Goal: Transaction & Acquisition: Subscribe to service/newsletter

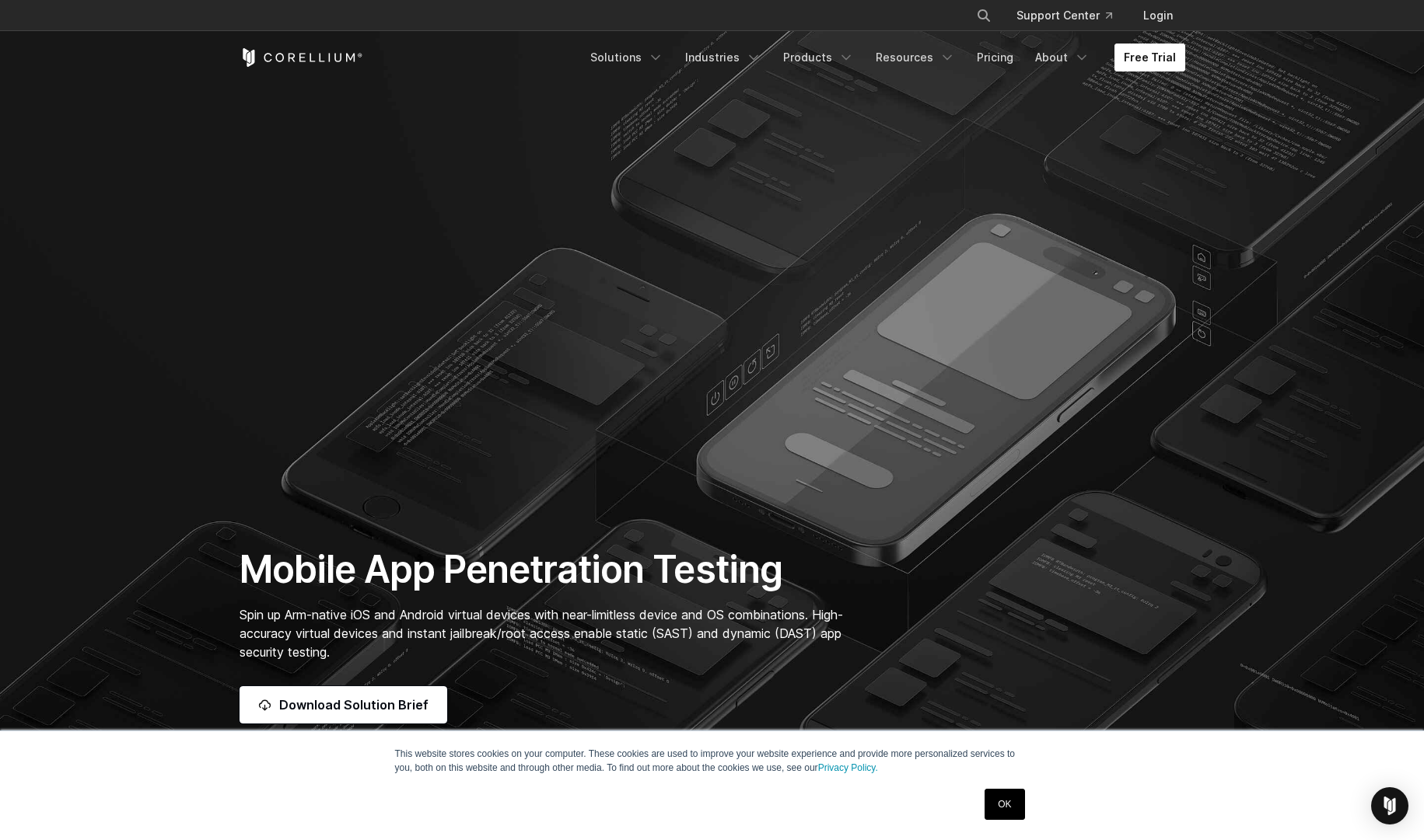
click at [1153, 49] on link "Free Trial" at bounding box center [1149, 57] width 71 height 28
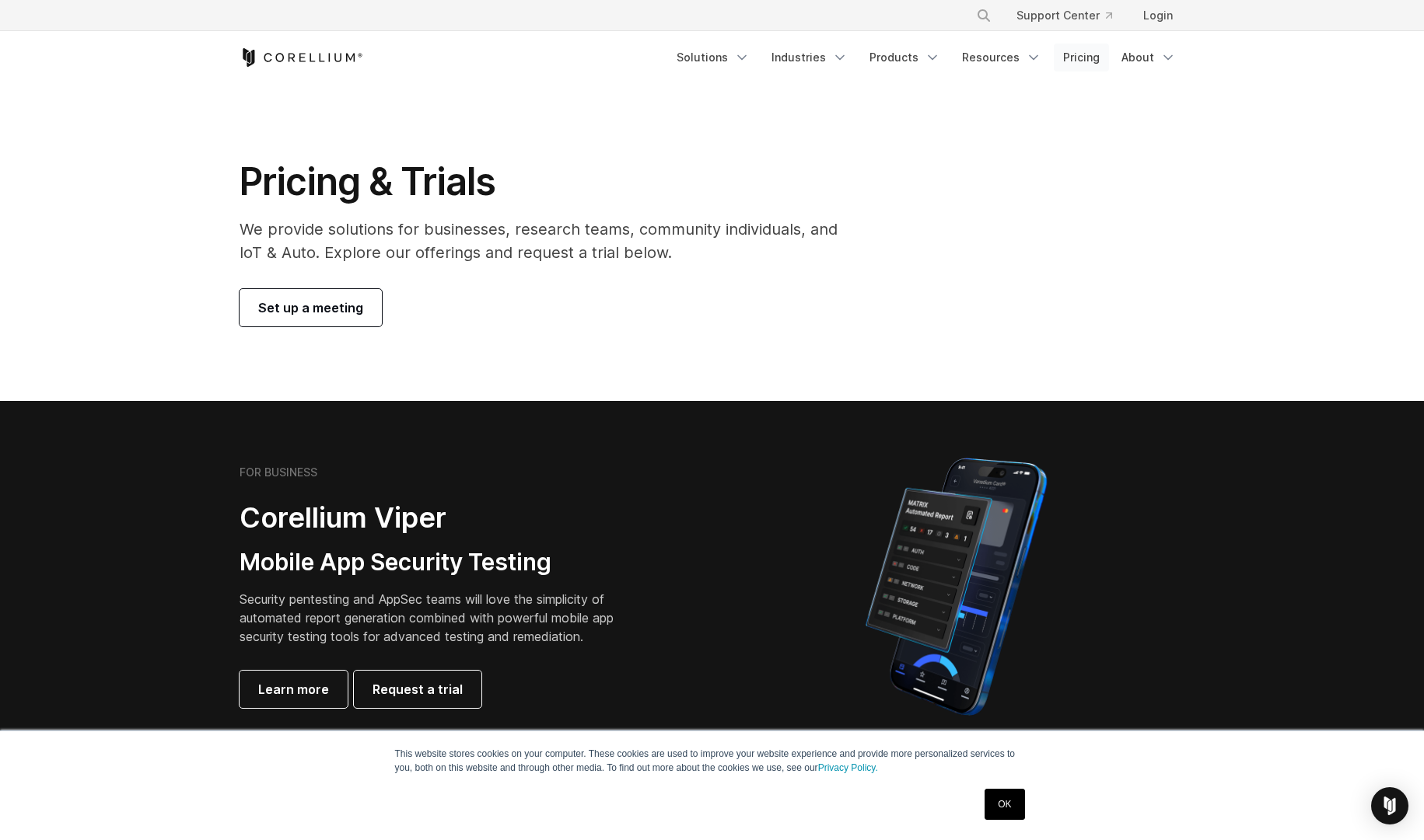
click at [1084, 63] on link "Pricing" at bounding box center [1081, 57] width 55 height 28
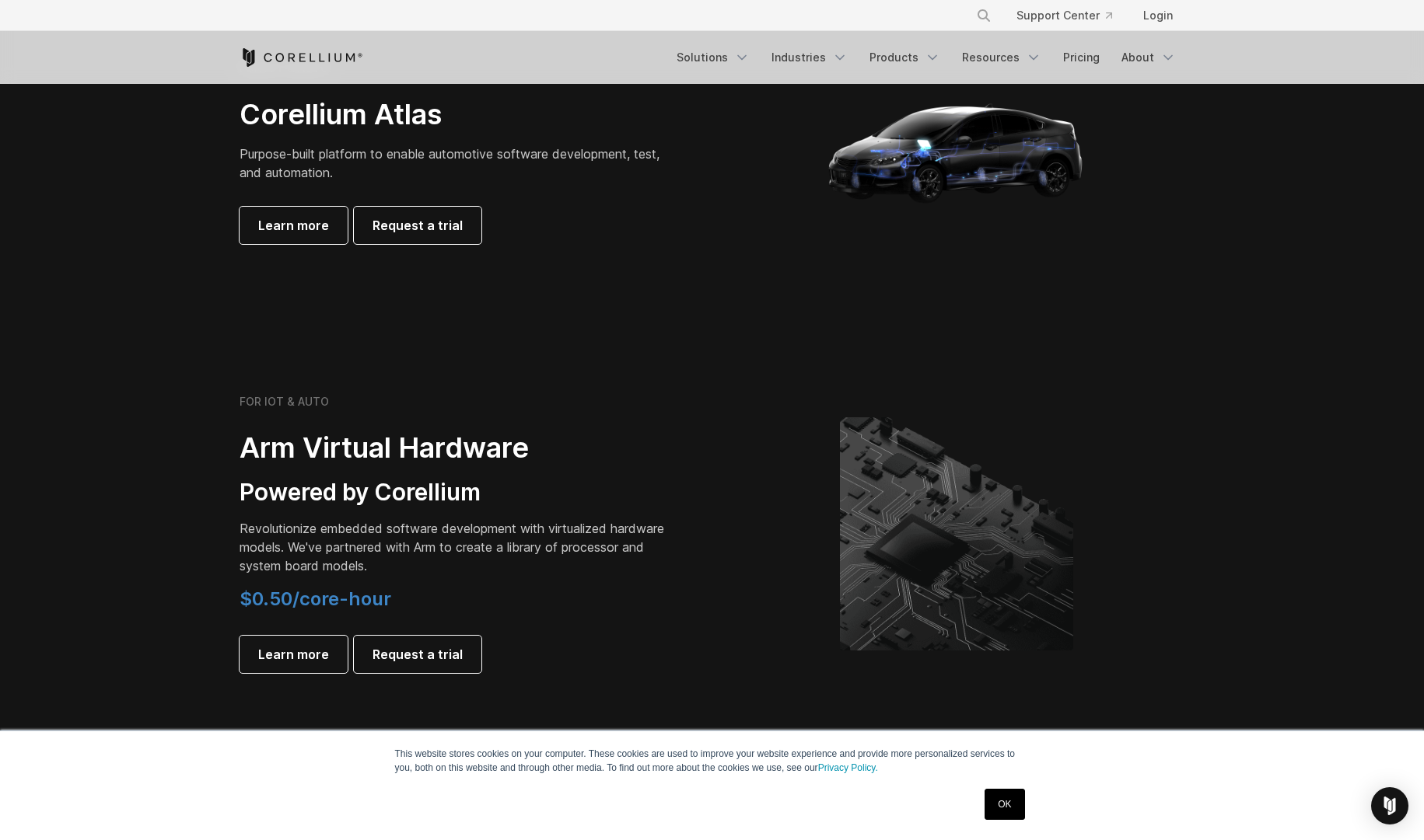
scroll to position [1541, 0]
click at [1004, 812] on link "OK" at bounding box center [1004, 804] width 39 height 31
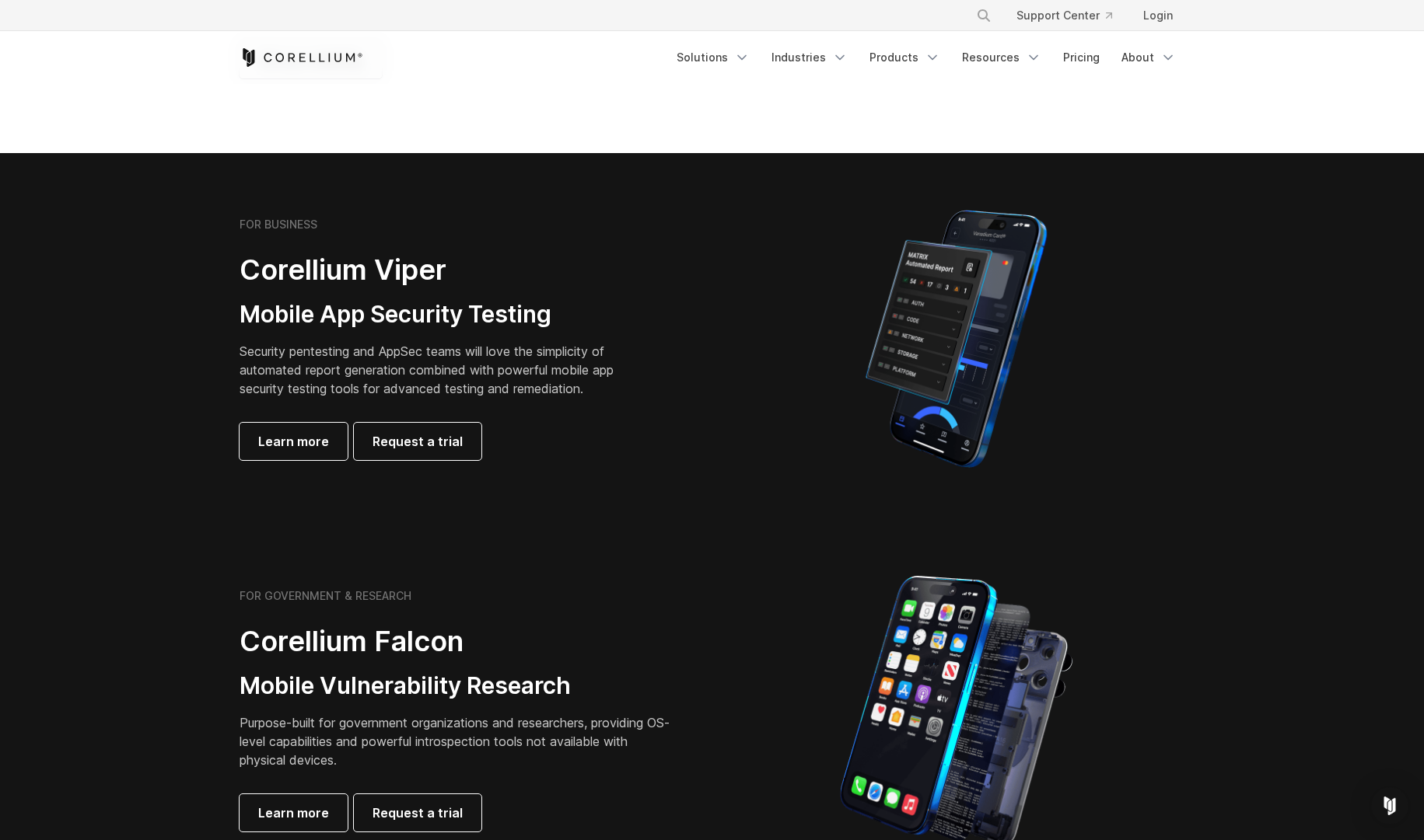
scroll to position [0, 0]
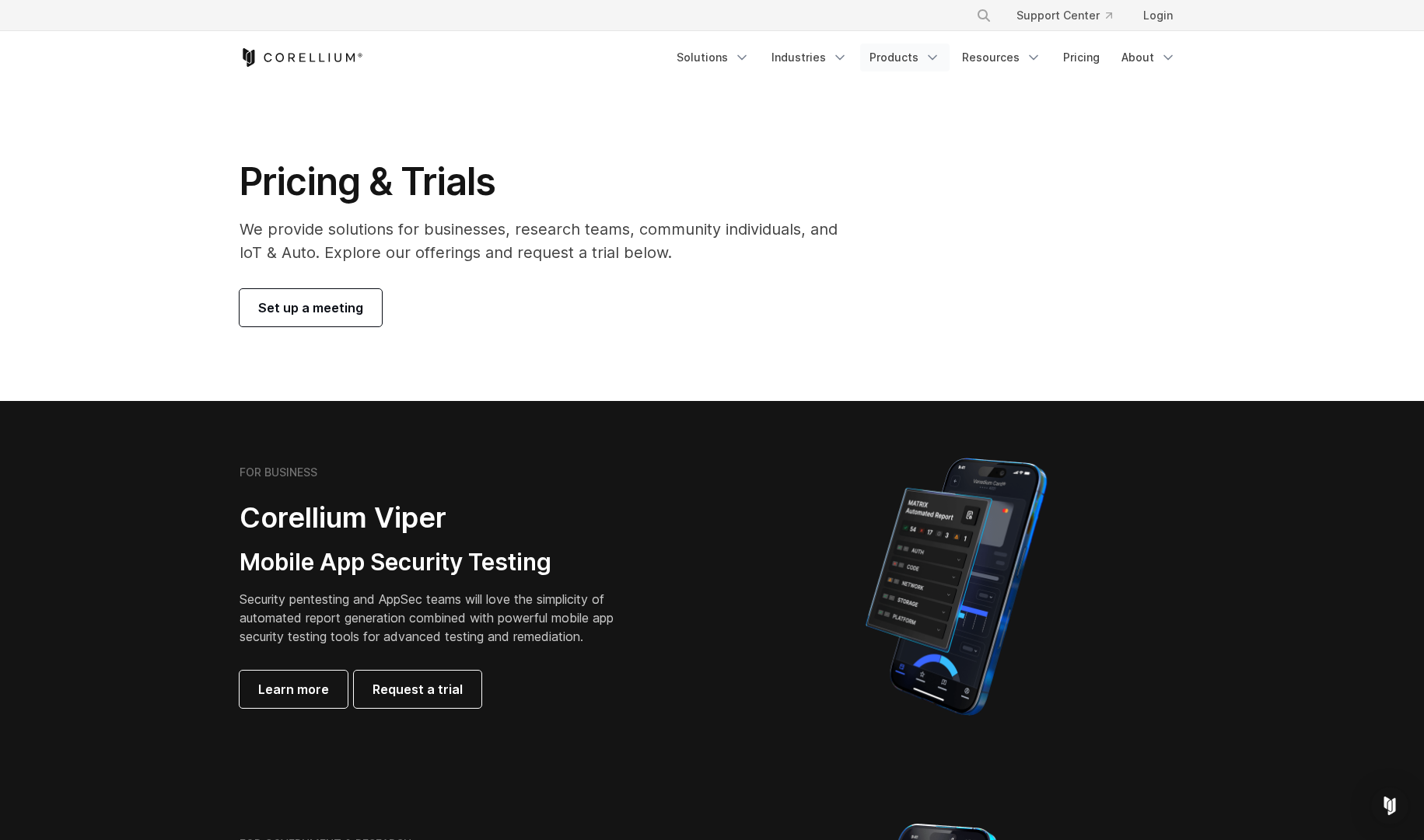
click at [930, 63] on icon "Navigation Menu" at bounding box center [932, 57] width 15 height 15
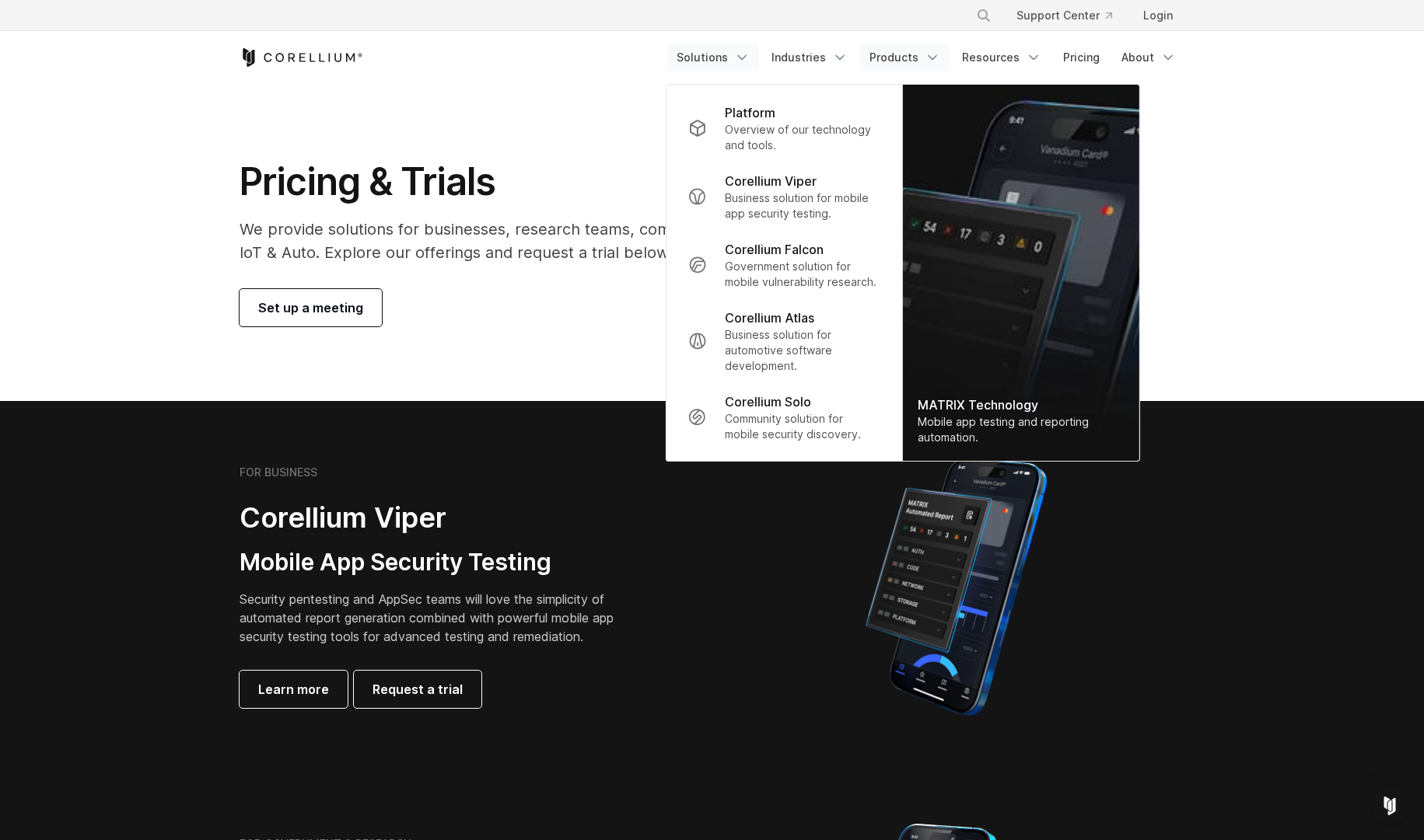
click at [744, 60] on icon "Navigation Menu" at bounding box center [742, 57] width 15 height 15
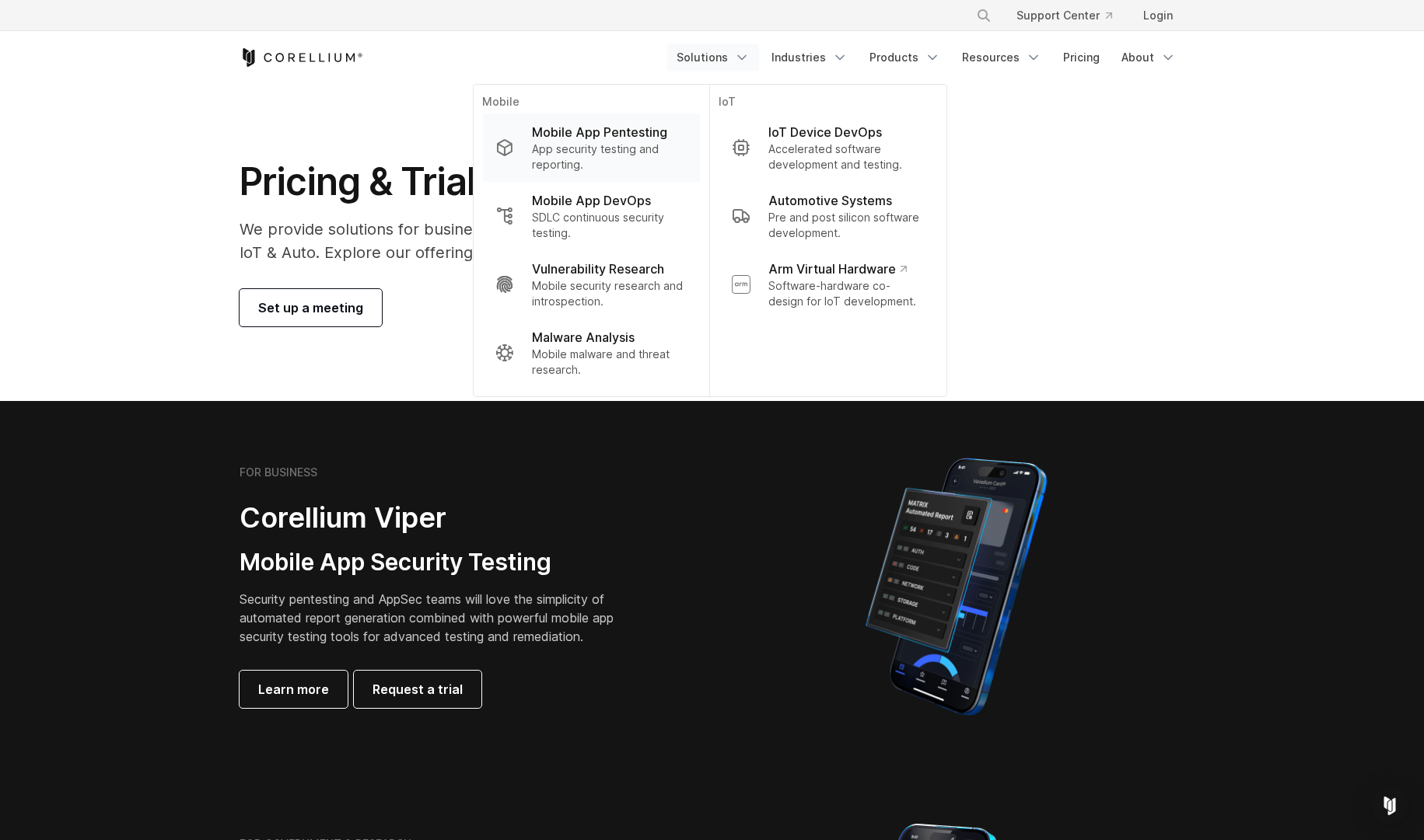
click at [620, 133] on p "Mobile App Pentesting" at bounding box center [600, 132] width 136 height 18
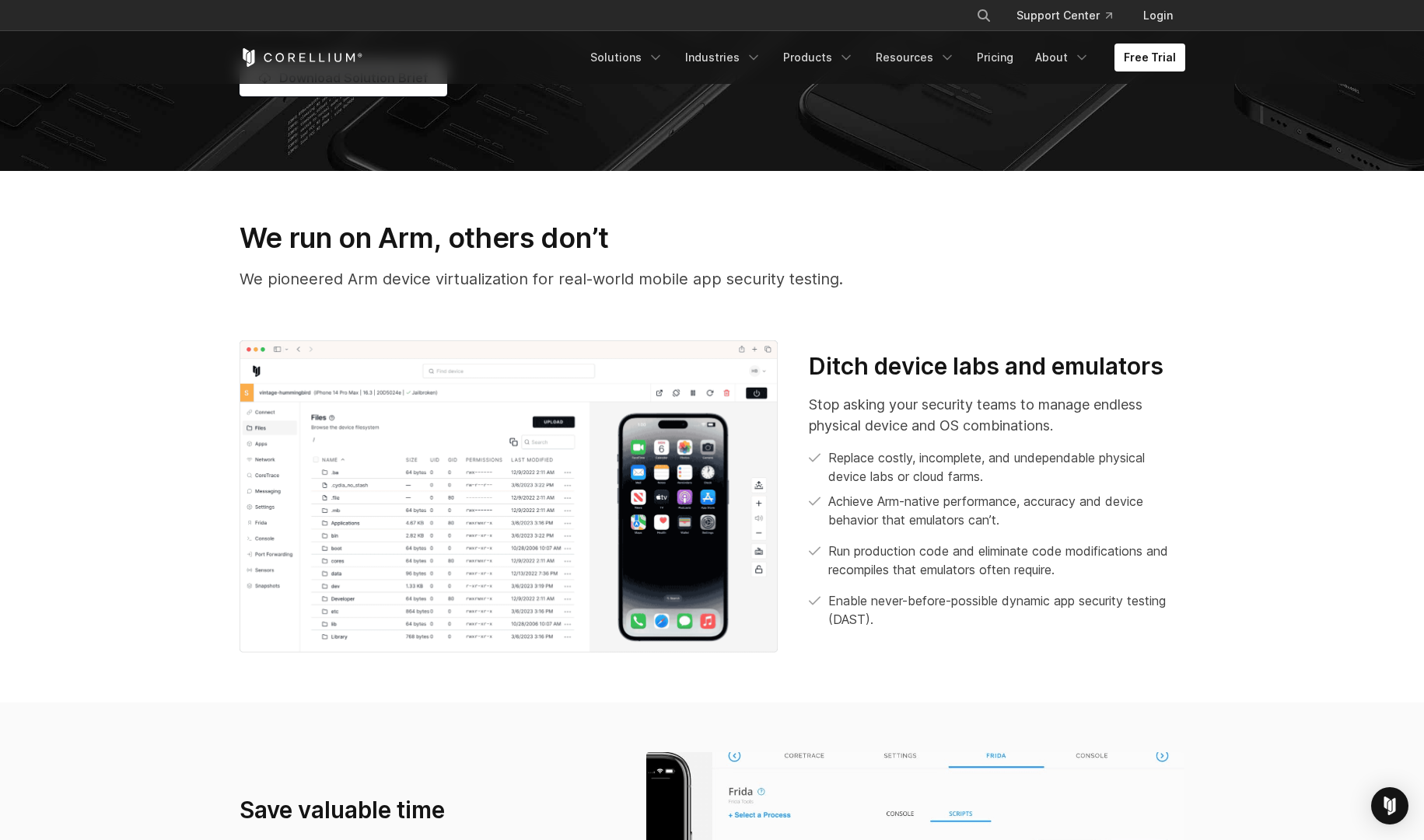
scroll to position [629, 0]
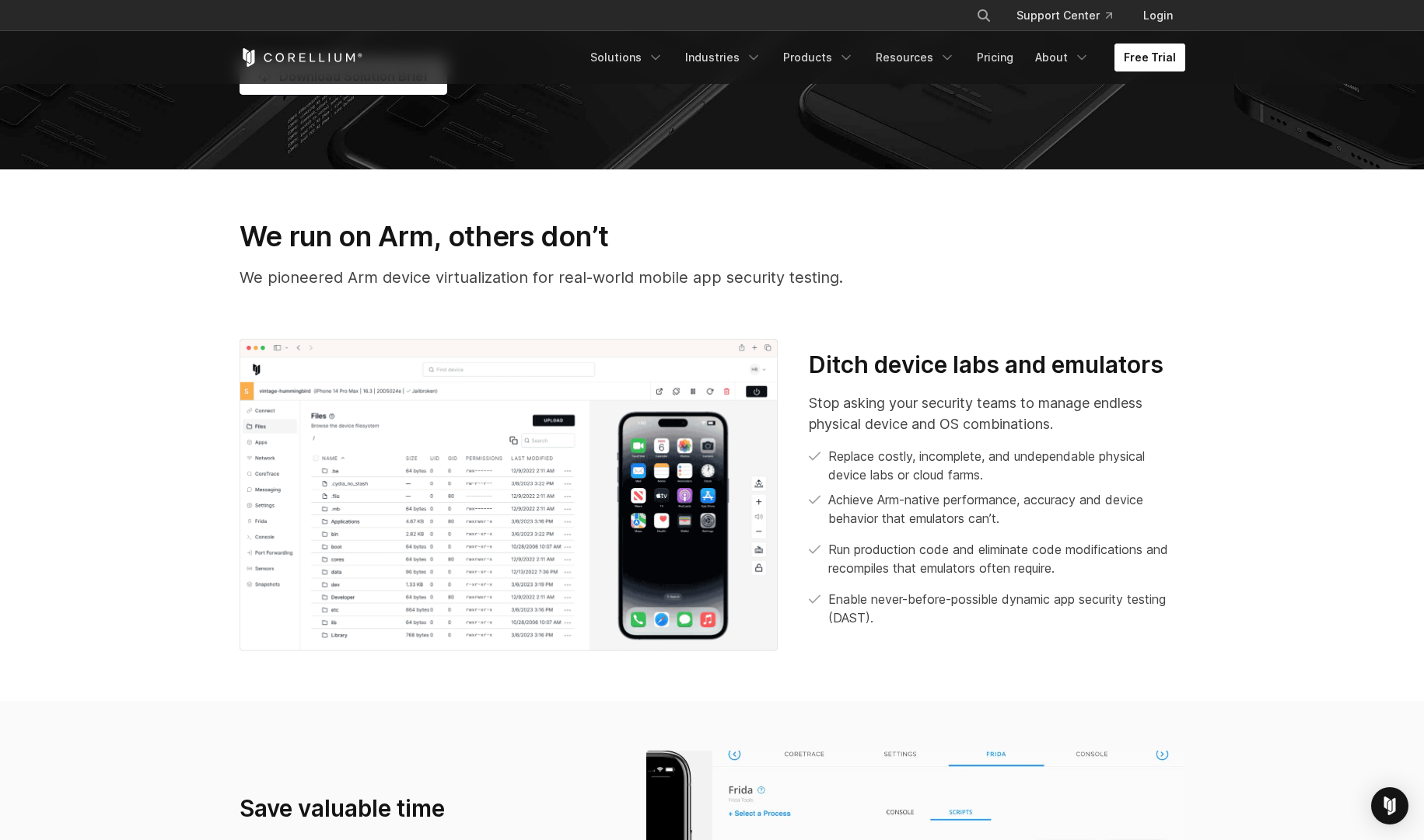
click at [1153, 60] on link "Free Trial" at bounding box center [1149, 57] width 71 height 28
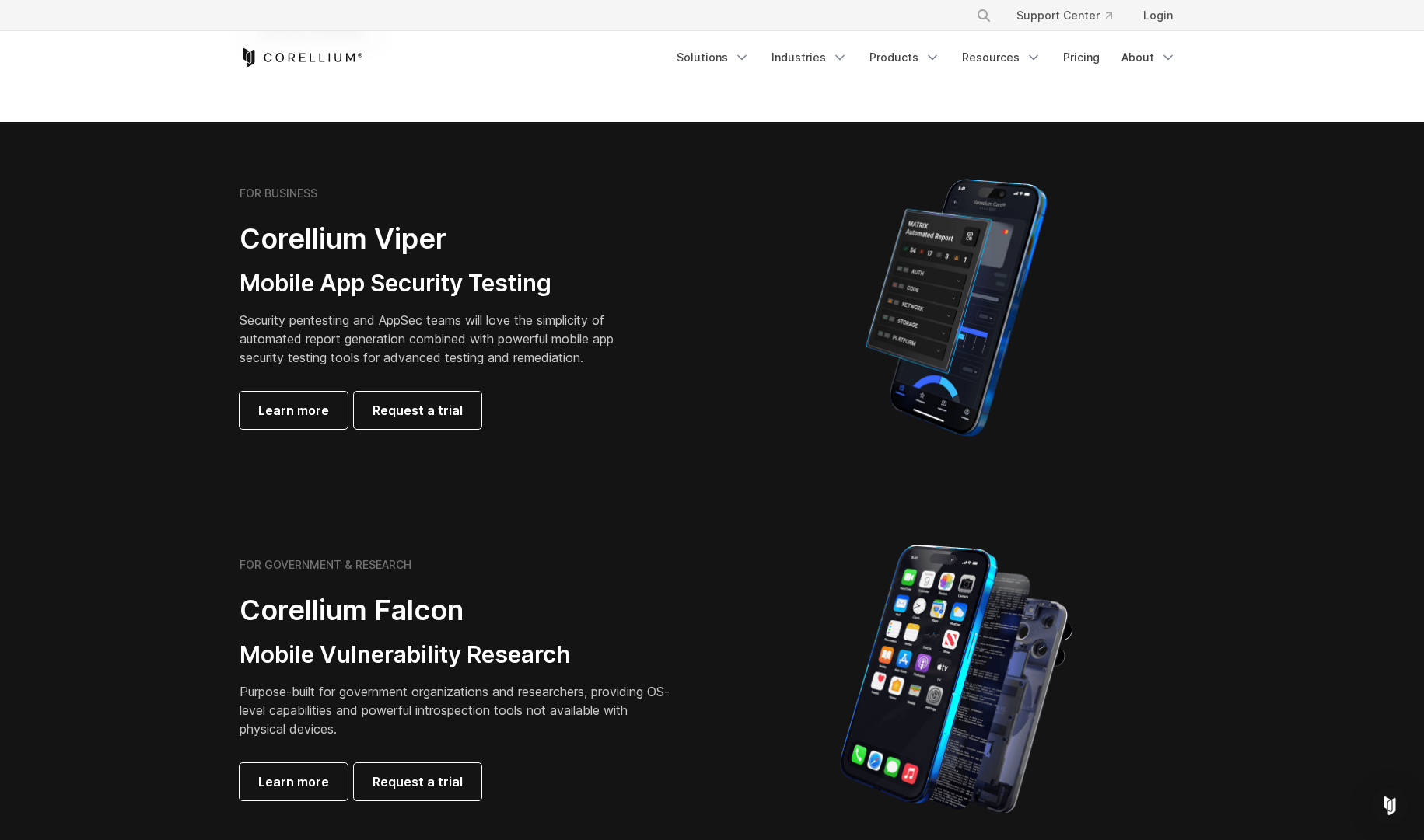
scroll to position [277, 0]
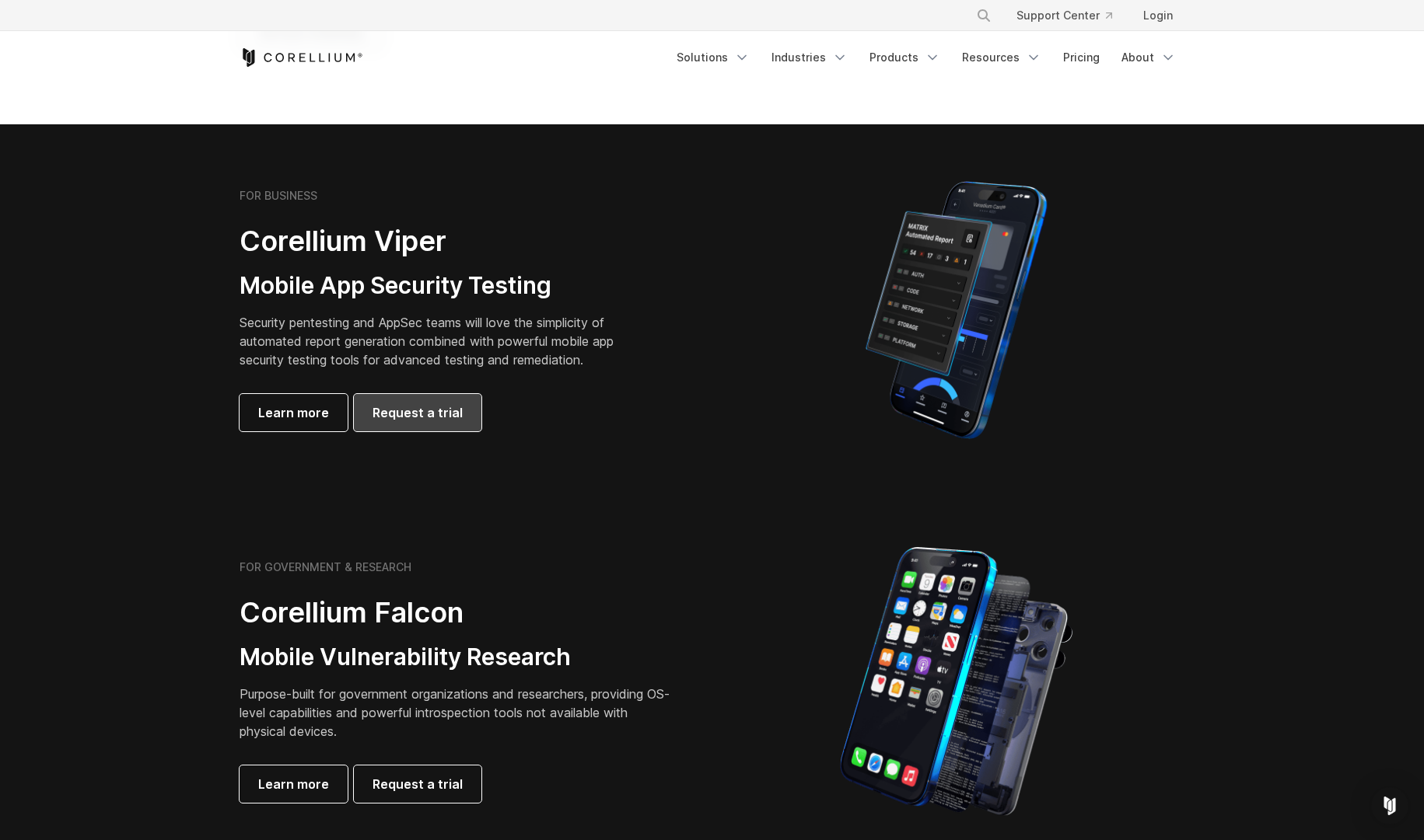
click at [443, 419] on span "Request a trial" at bounding box center [417, 412] width 90 height 18
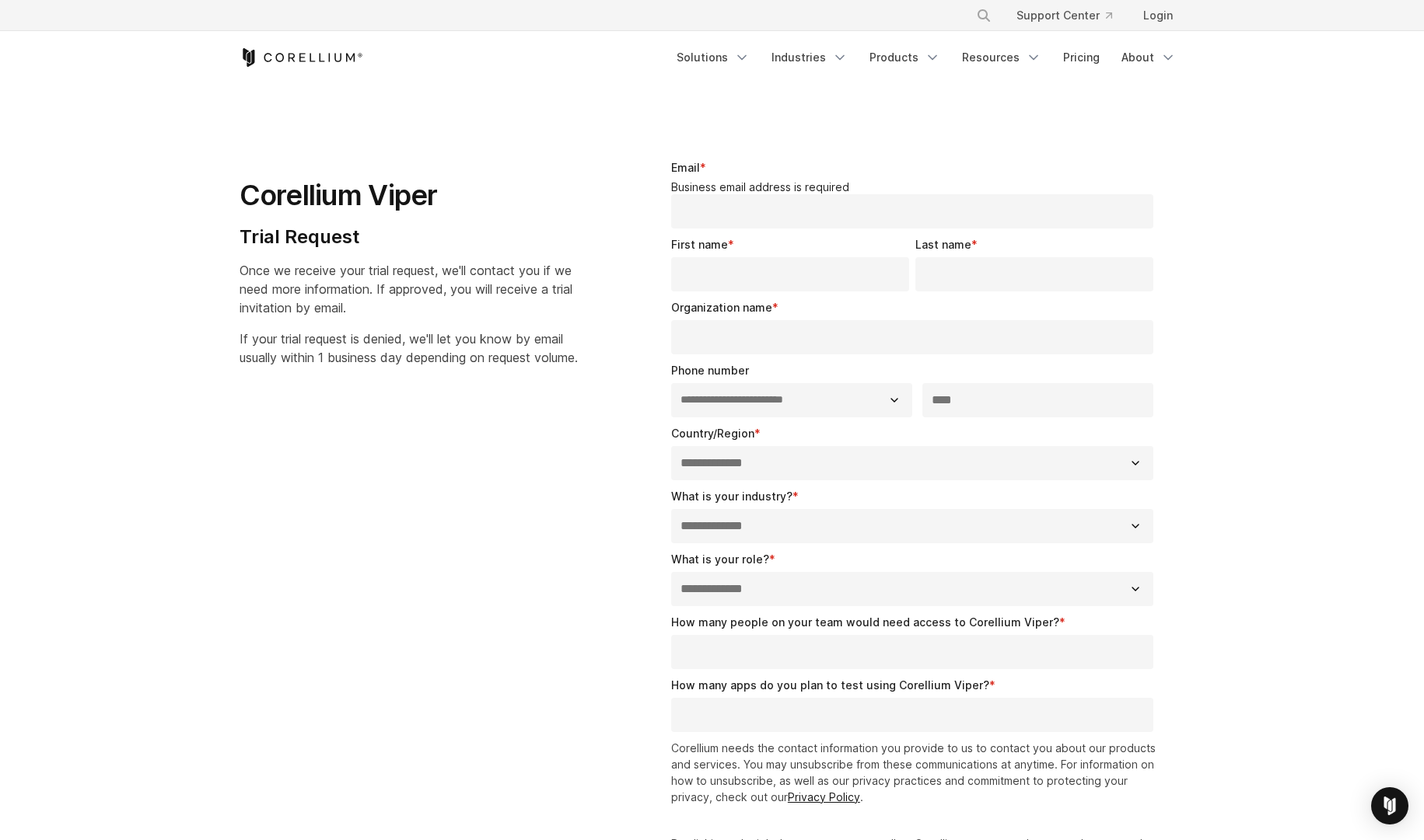
select select "**"
click at [1154, 44] on link "About" at bounding box center [1149, 57] width 73 height 28
click at [958, 120] on section "**********" at bounding box center [712, 557] width 1424 height 944
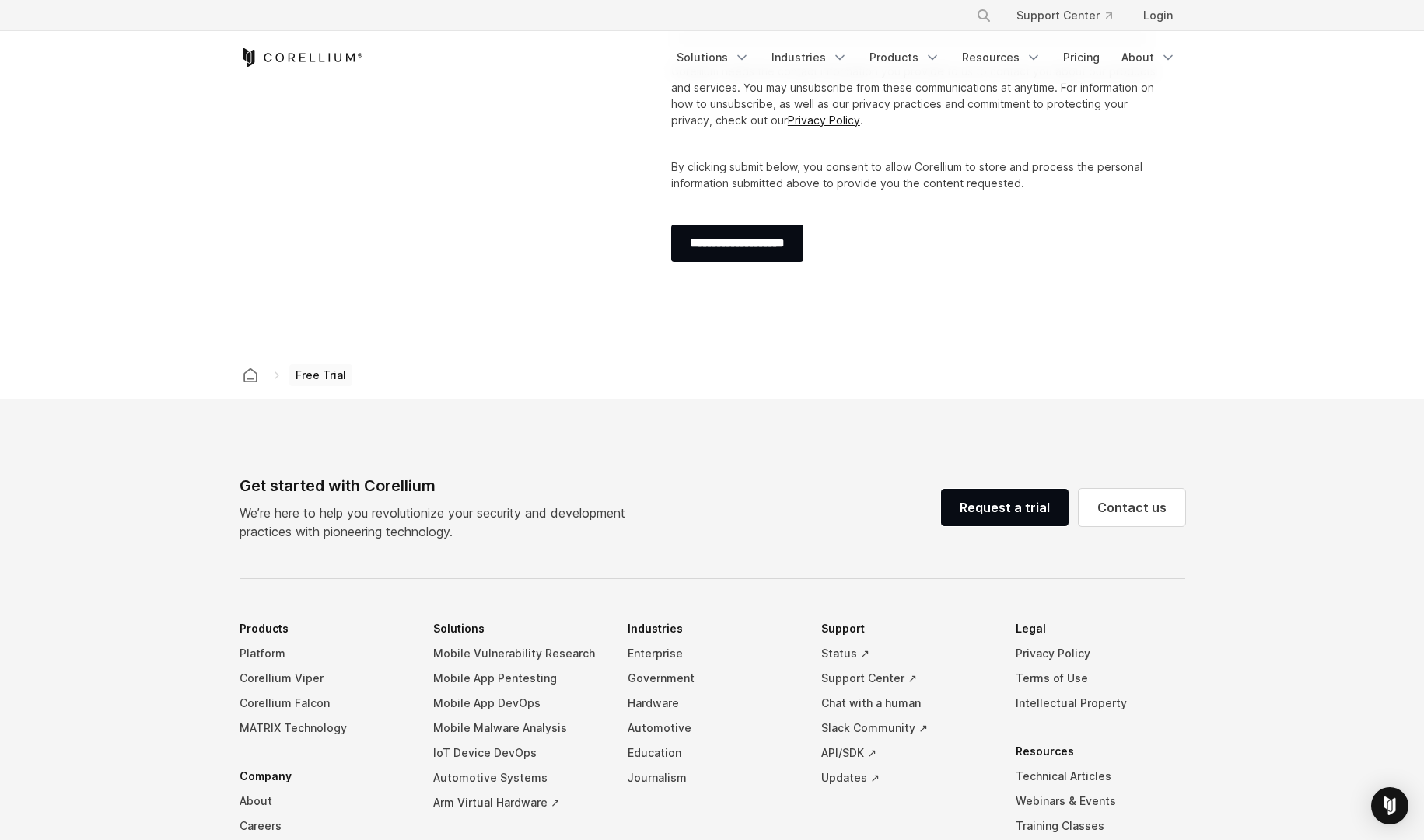
scroll to position [676, 0]
click at [312, 383] on span "Free Trial" at bounding box center [320, 376] width 63 height 22
click at [273, 375] on icon at bounding box center [277, 377] width 13 height 13
click at [249, 379] on icon "Corellium home" at bounding box center [250, 376] width 15 height 15
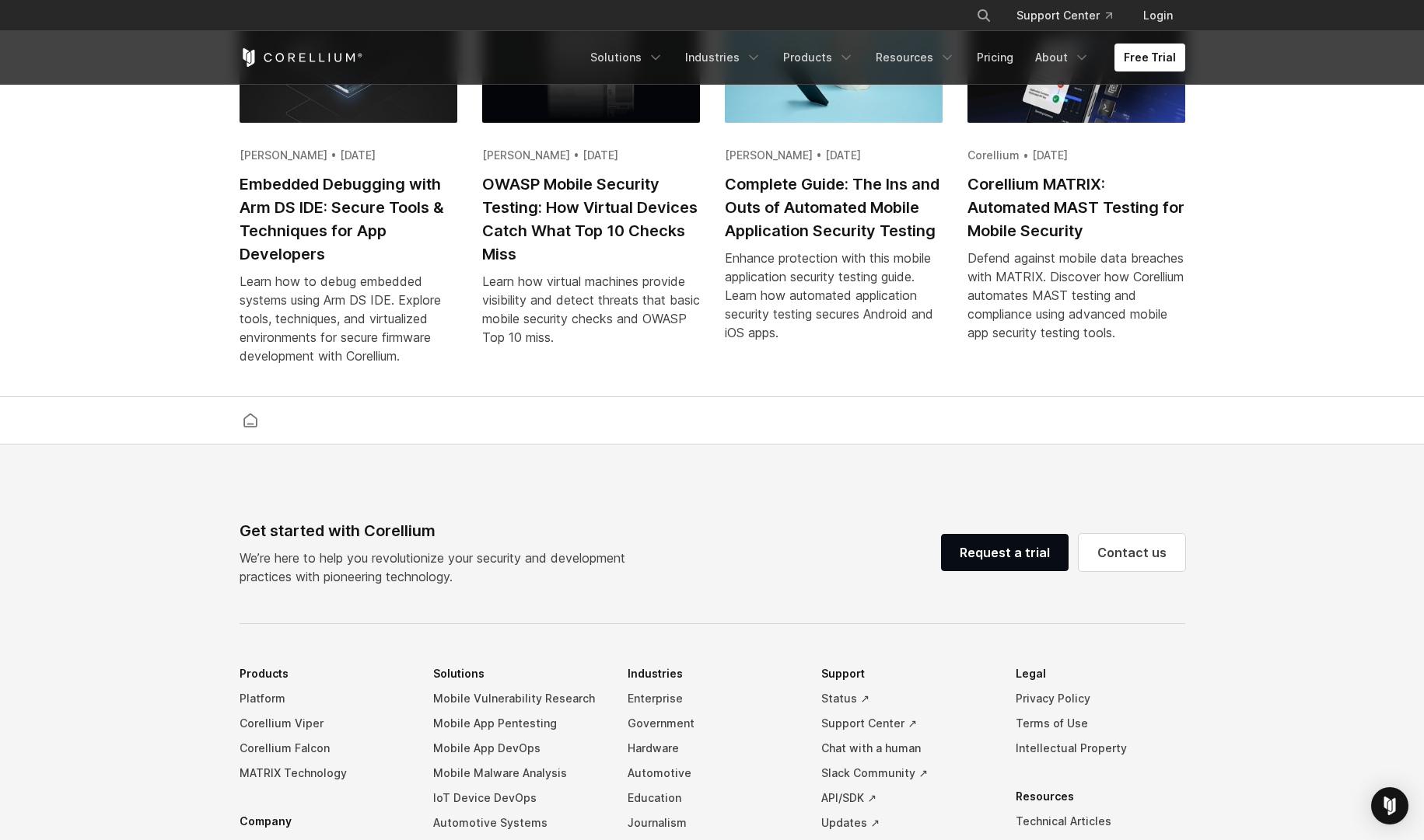
scroll to position [3320, 0]
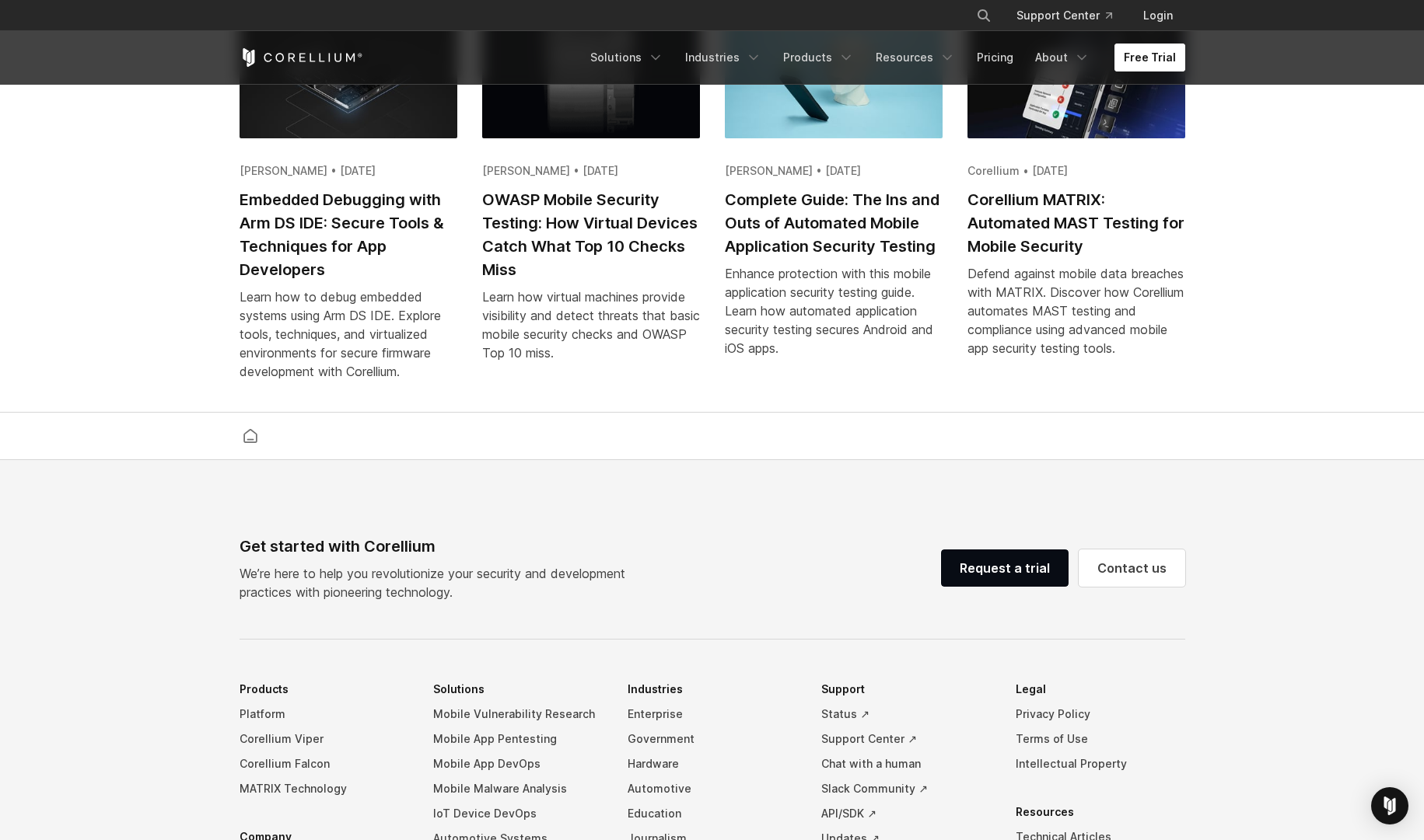
click at [1141, 61] on link "Free Trial" at bounding box center [1149, 57] width 71 height 28
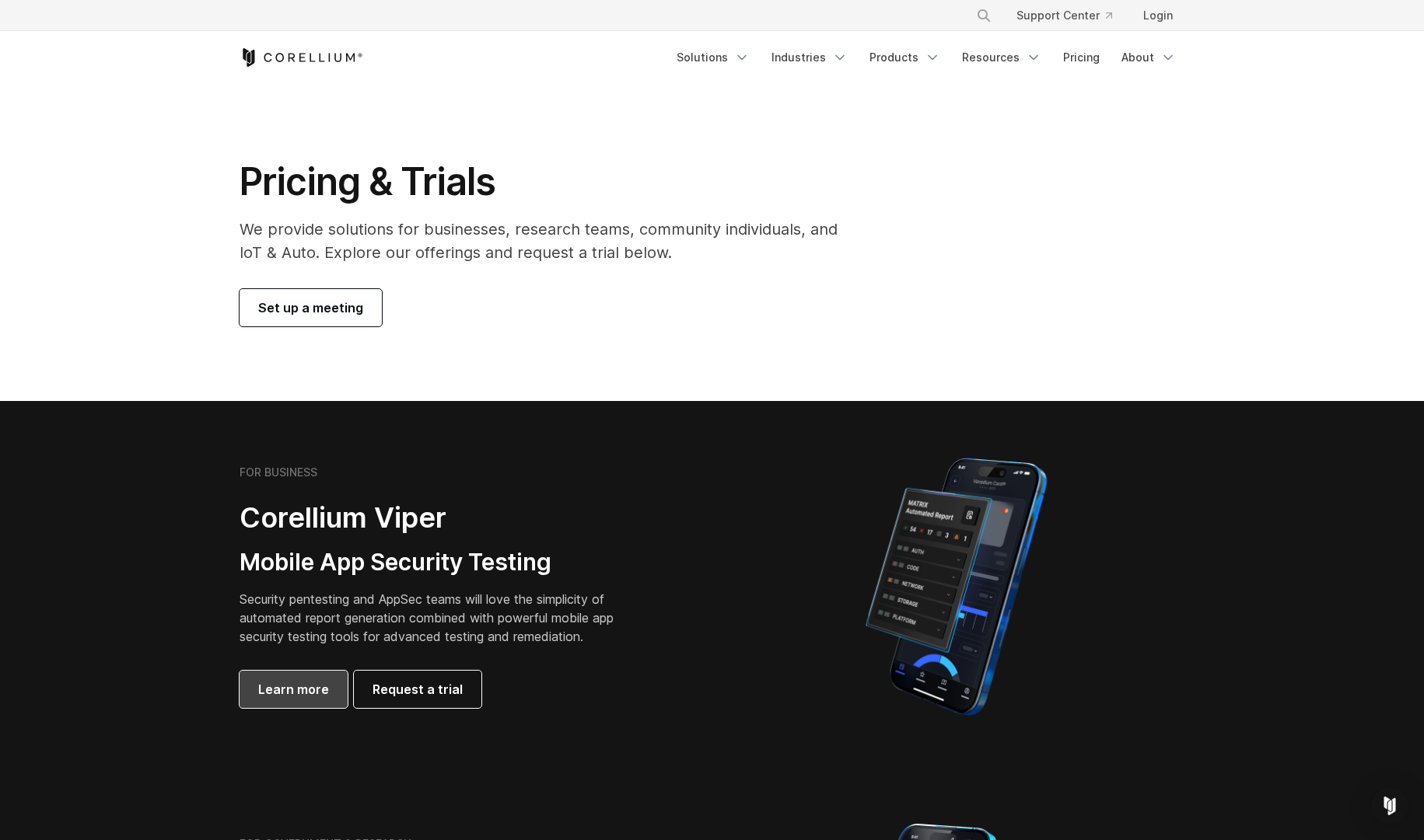
click at [304, 700] on link "Learn more" at bounding box center [293, 689] width 108 height 38
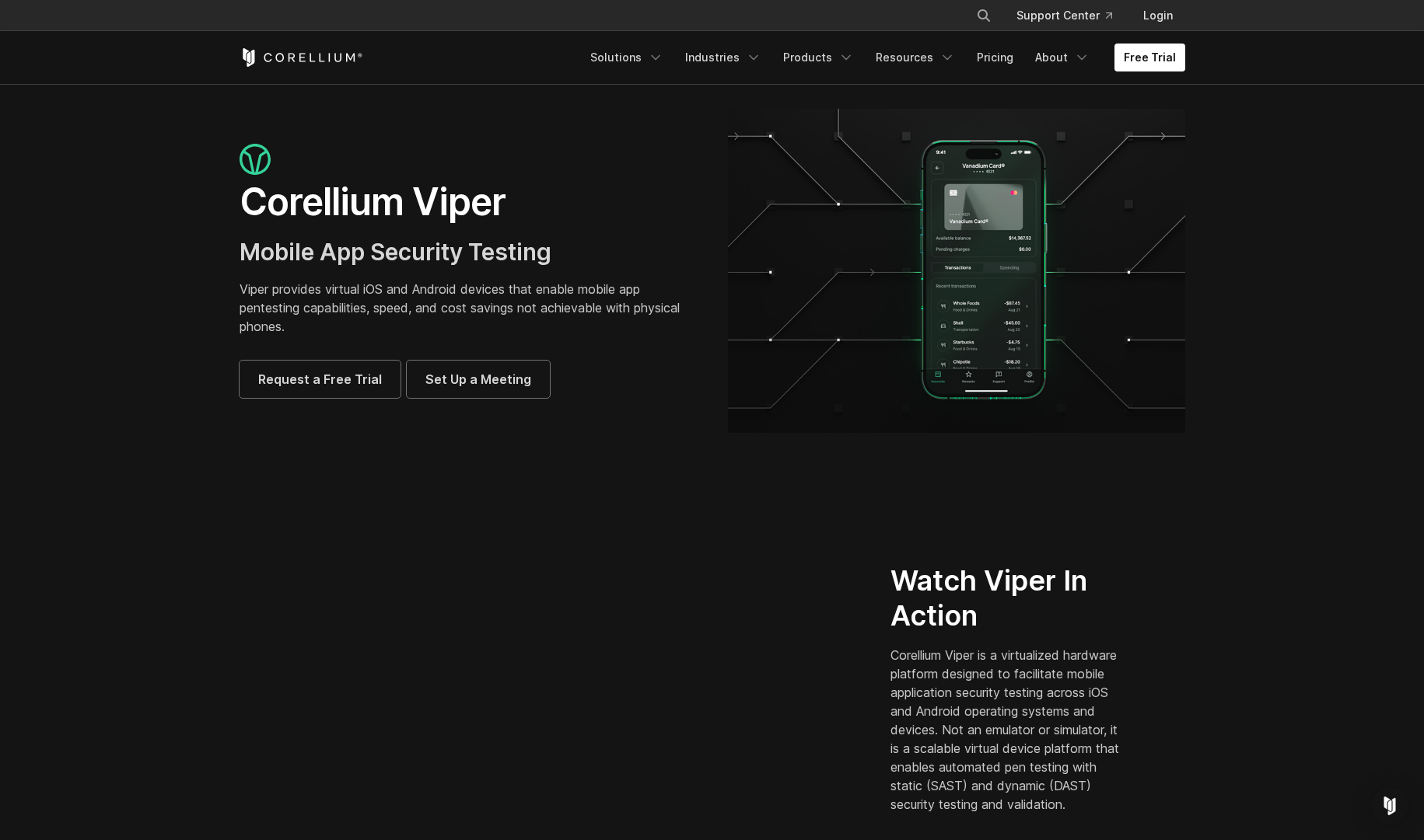
click at [292, 62] on icon "Corellium Home" at bounding box center [301, 57] width 124 height 18
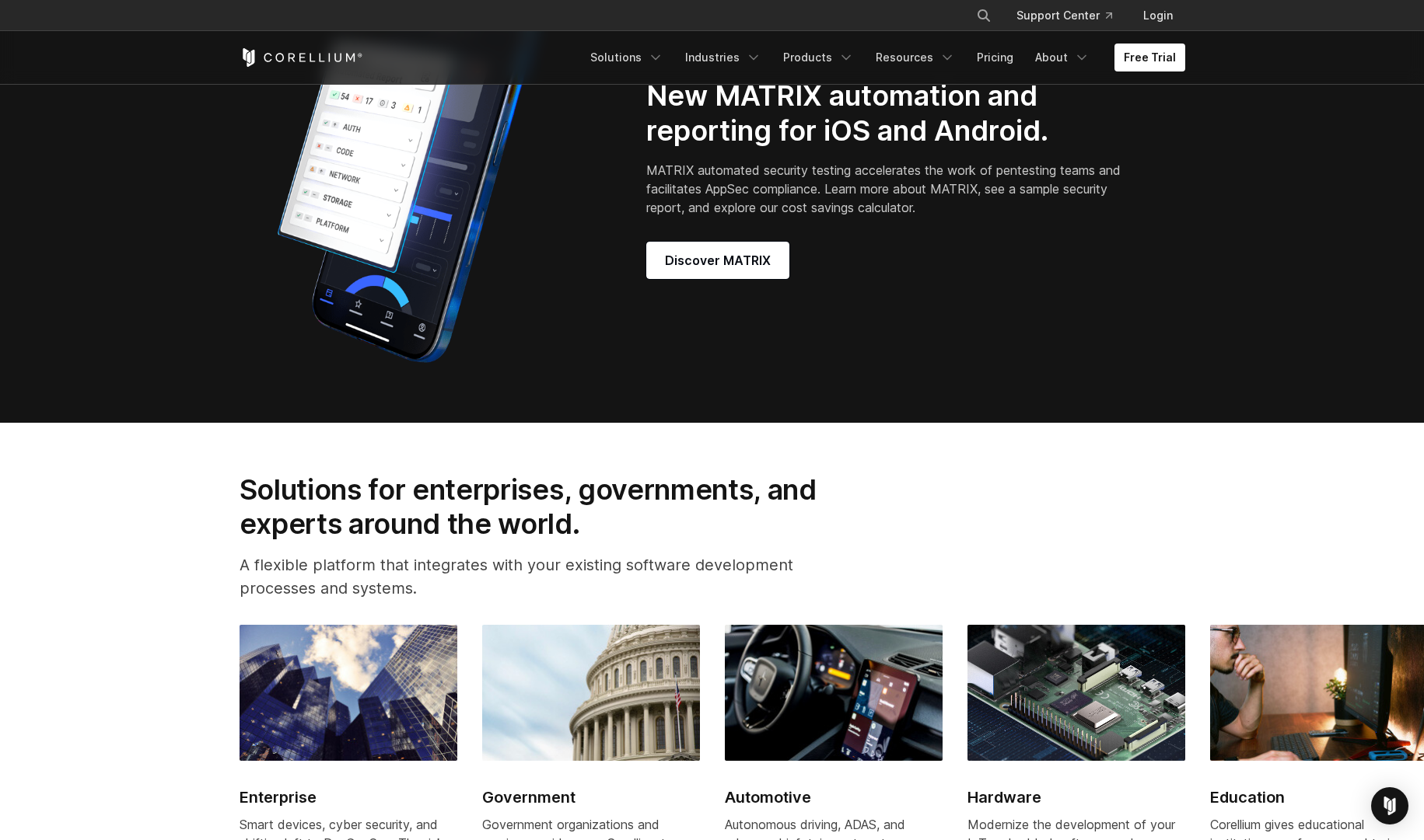
scroll to position [1574, 0]
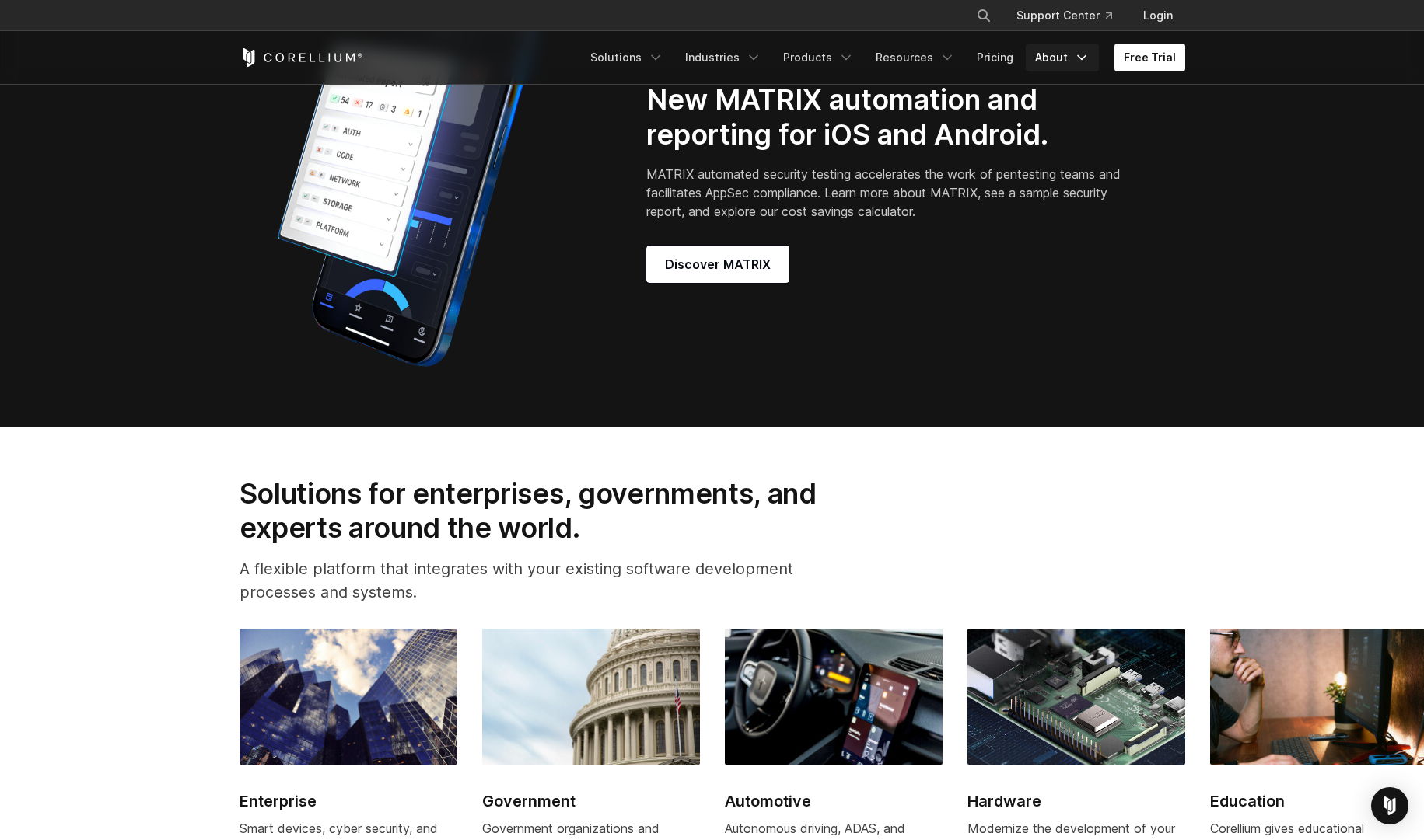
click at [1072, 61] on link "About" at bounding box center [1062, 57] width 73 height 28
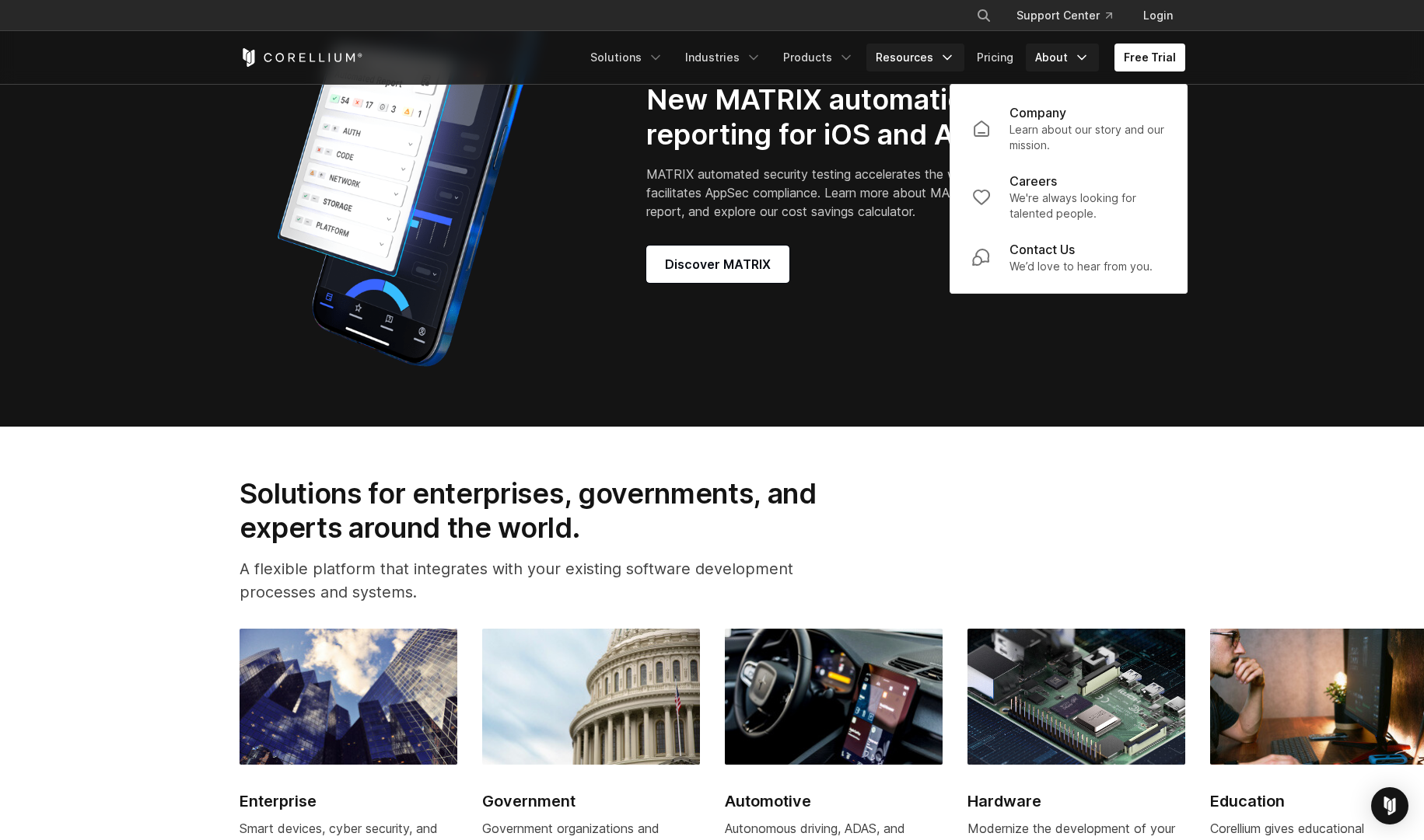
click at [943, 62] on icon "Navigation Menu" at bounding box center [946, 57] width 15 height 15
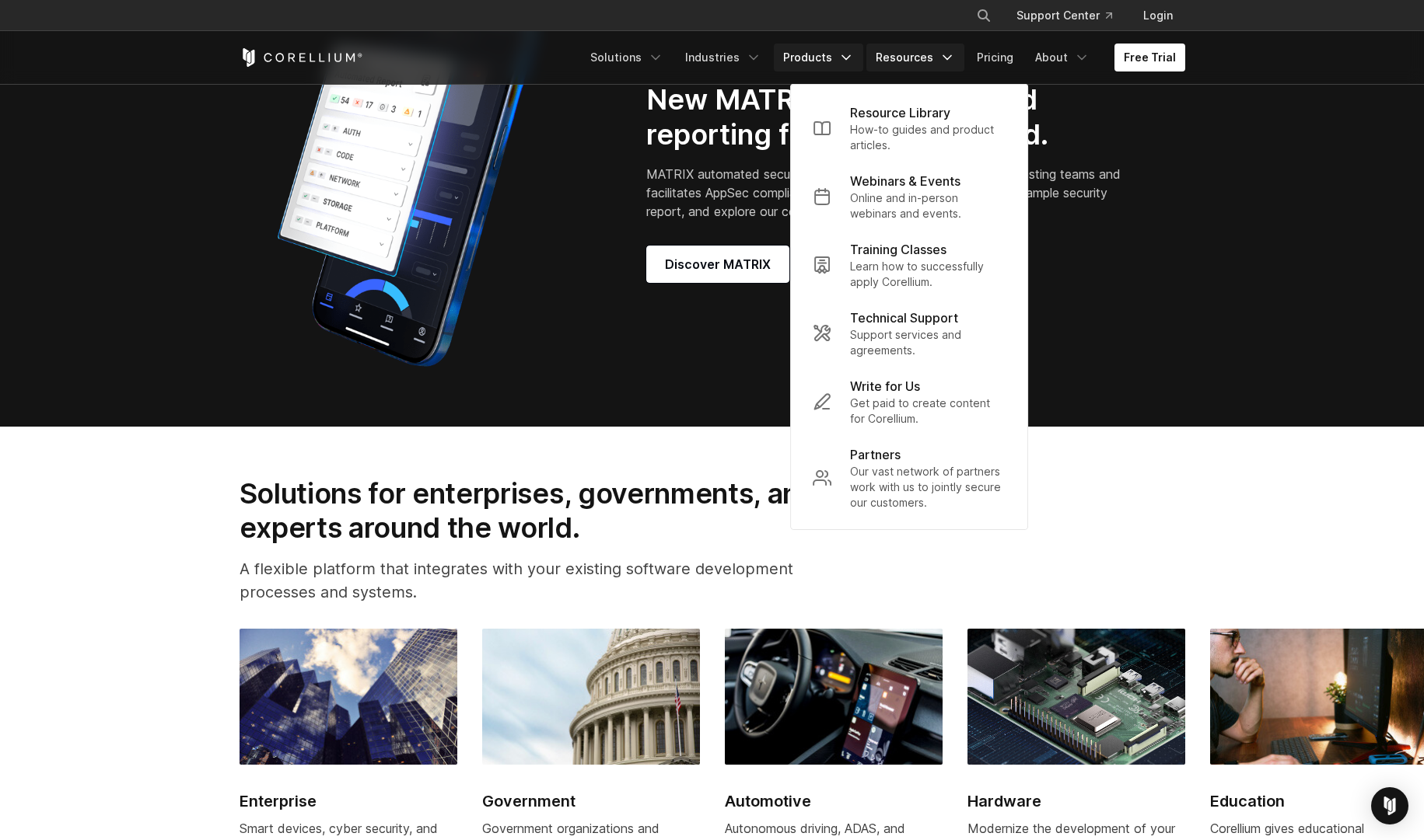
click at [854, 59] on icon "Navigation Menu" at bounding box center [845, 57] width 15 height 15
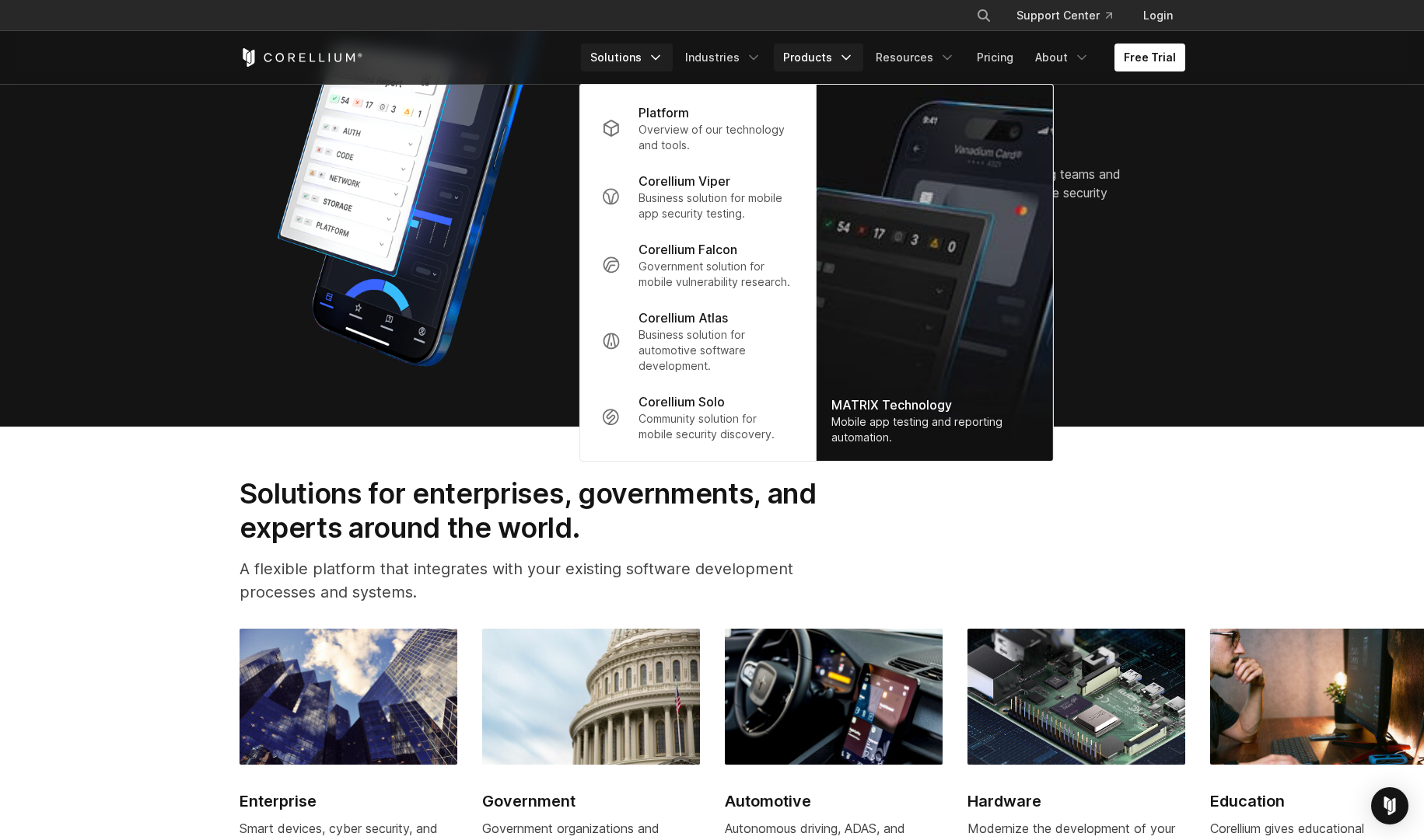
click at [663, 56] on icon "Navigation Menu" at bounding box center [655, 57] width 15 height 15
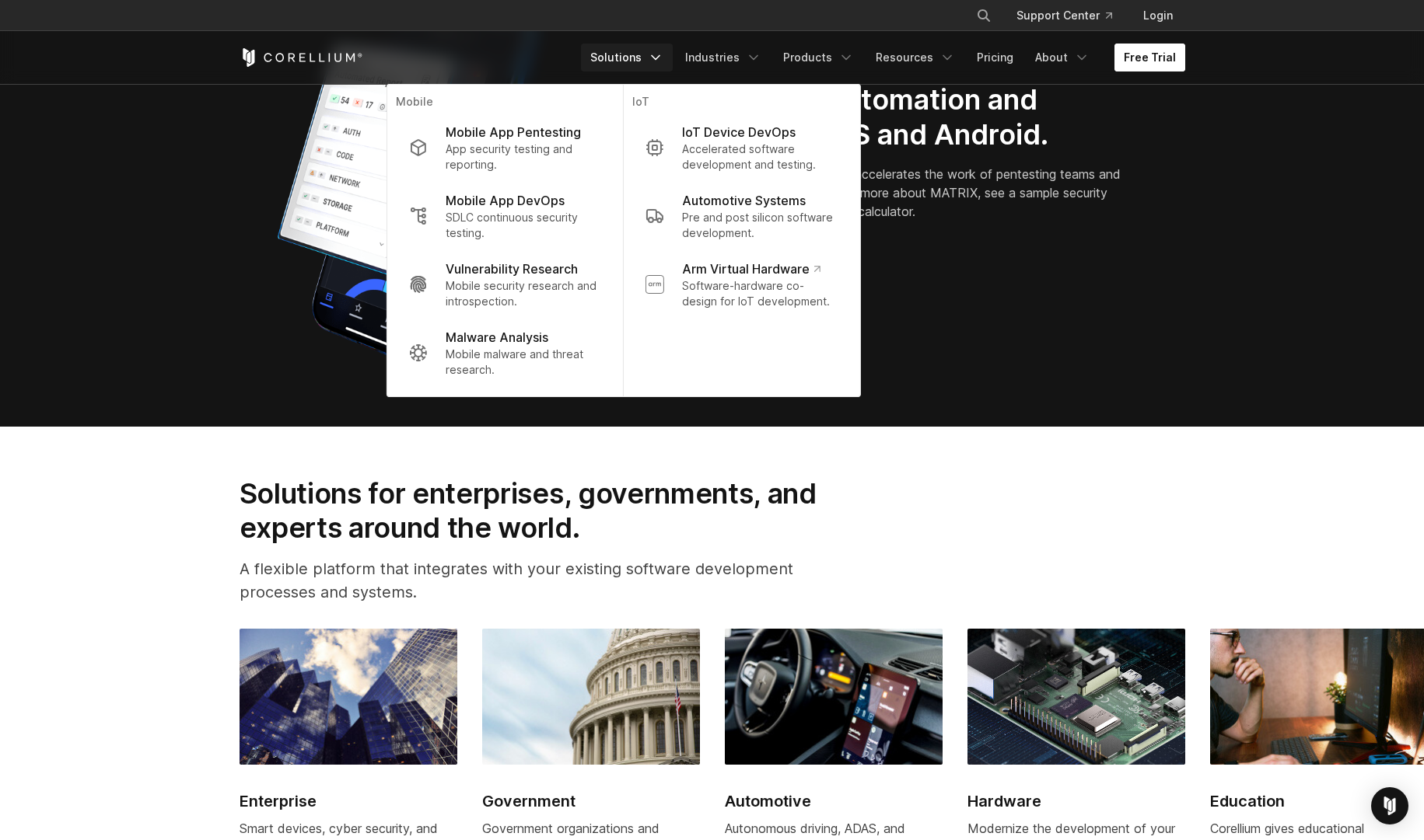
click at [1140, 64] on link "Free Trial" at bounding box center [1149, 57] width 71 height 28
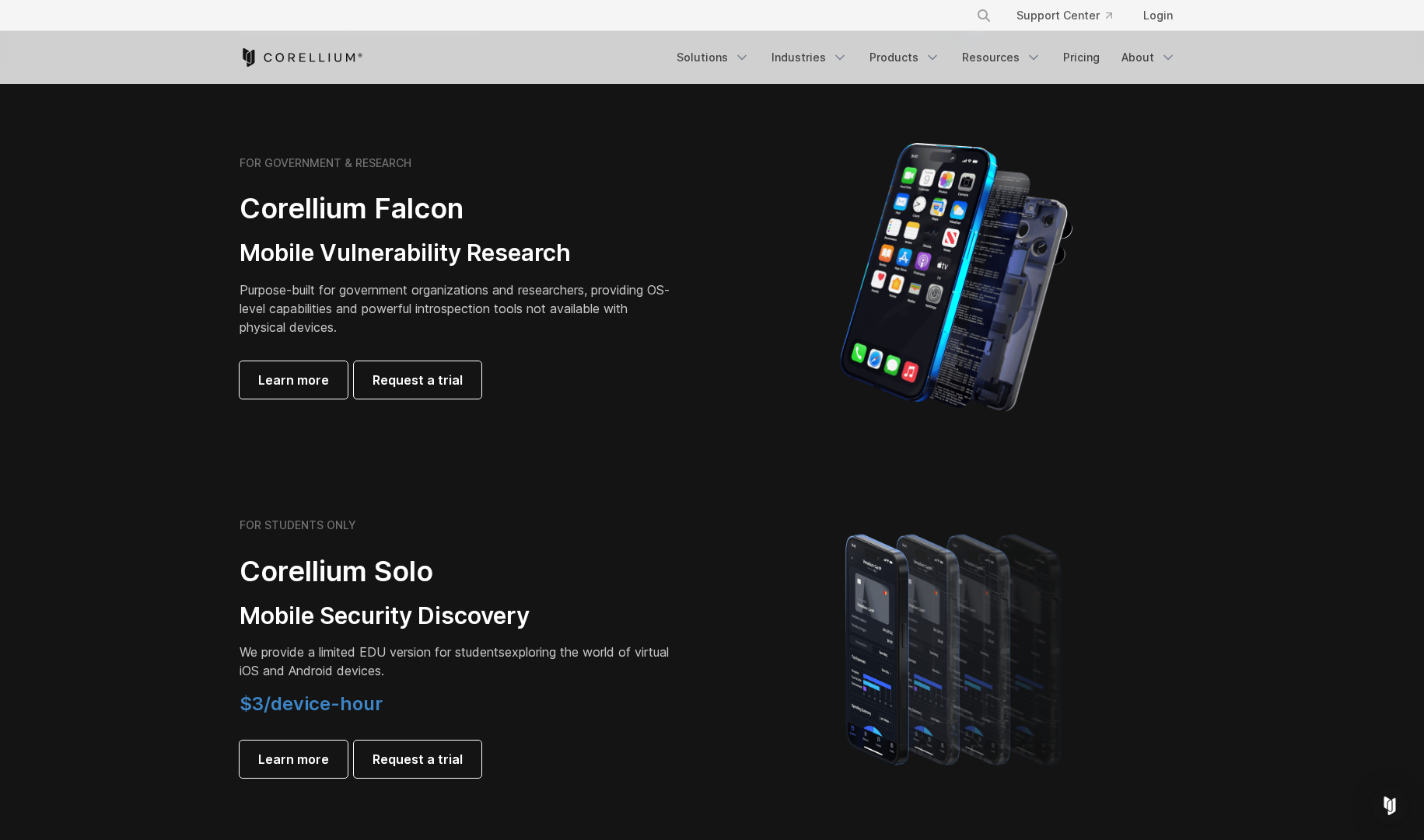
scroll to position [716, 0]
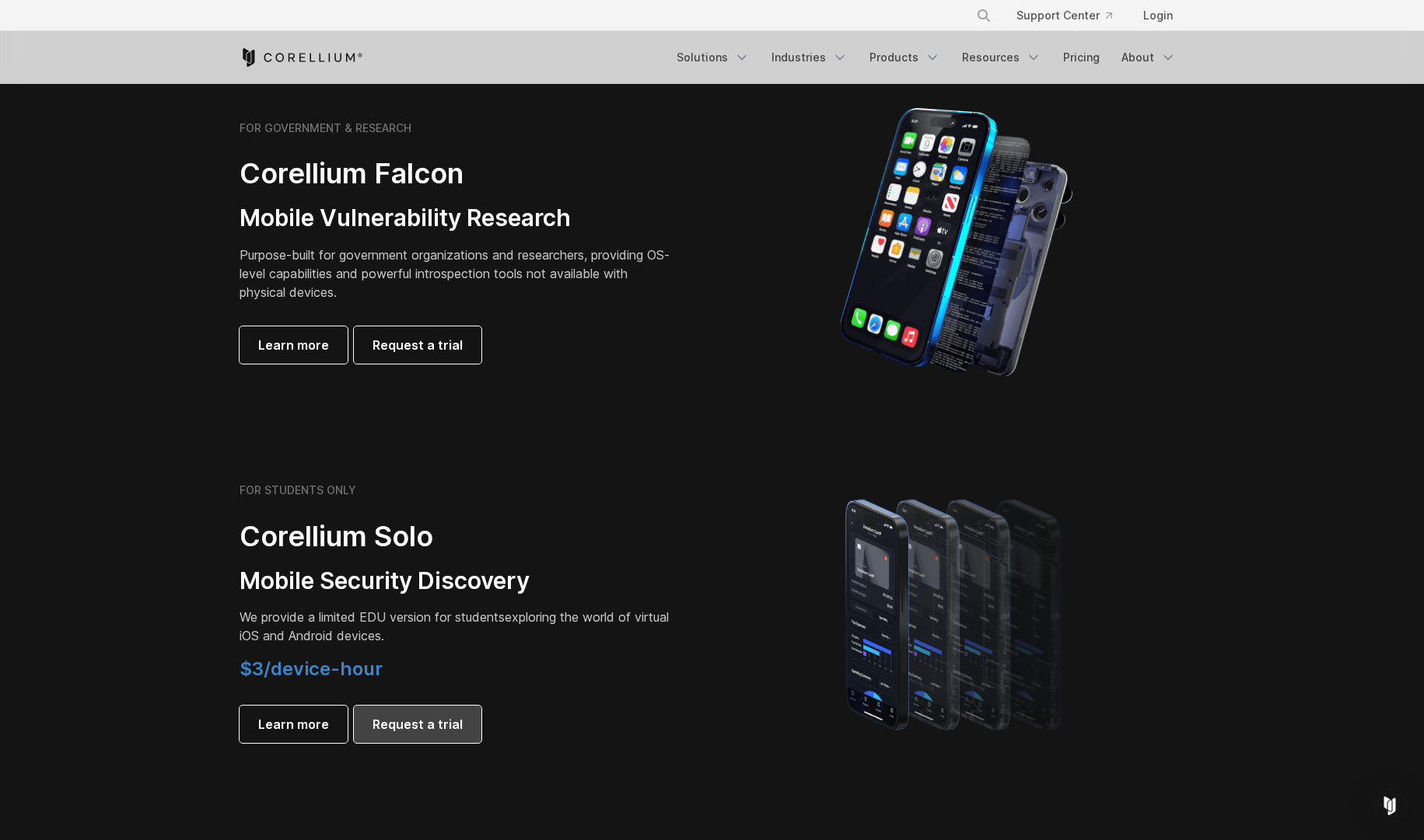
click at [413, 717] on span "Request a trial" at bounding box center [417, 724] width 90 height 18
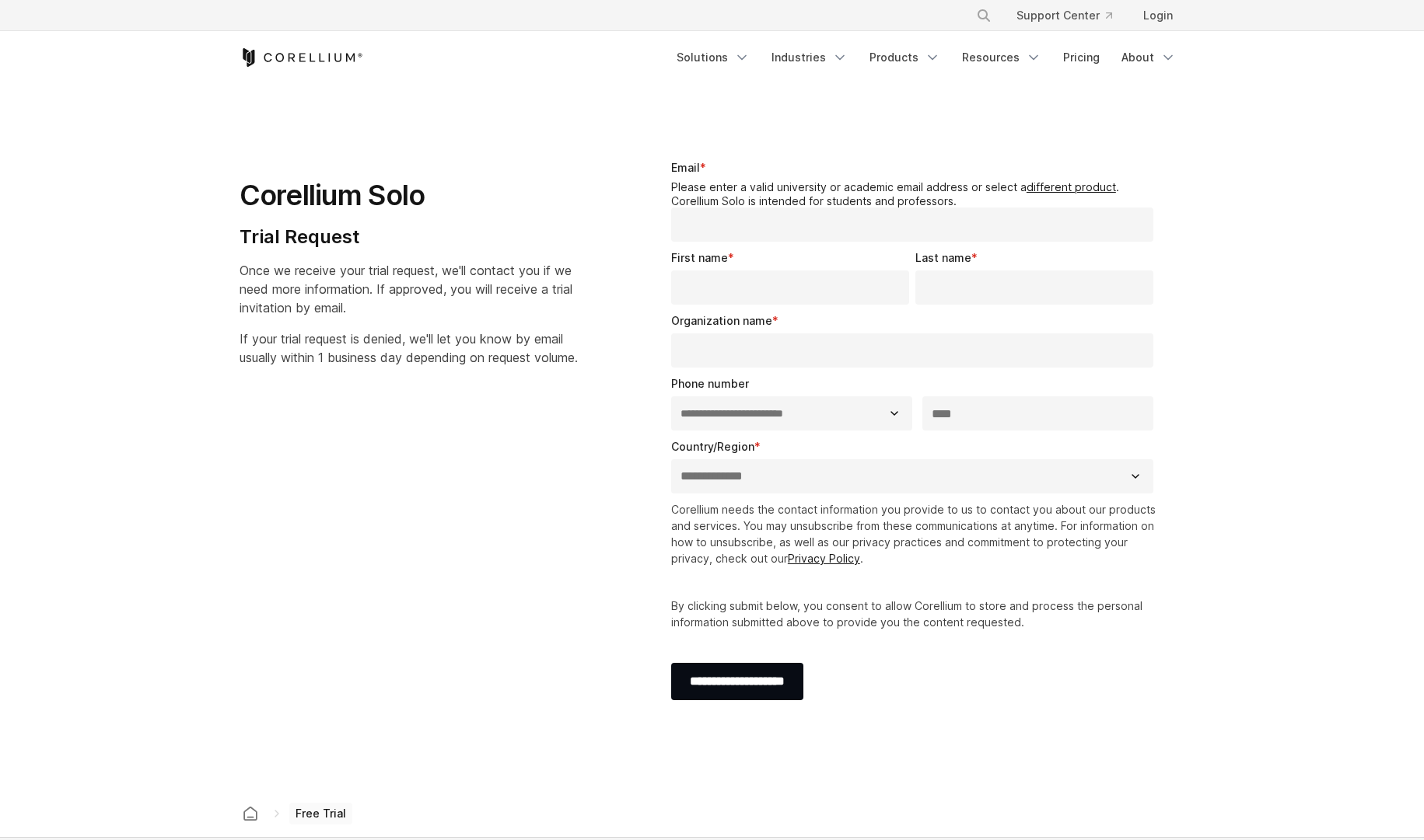
select select "**"
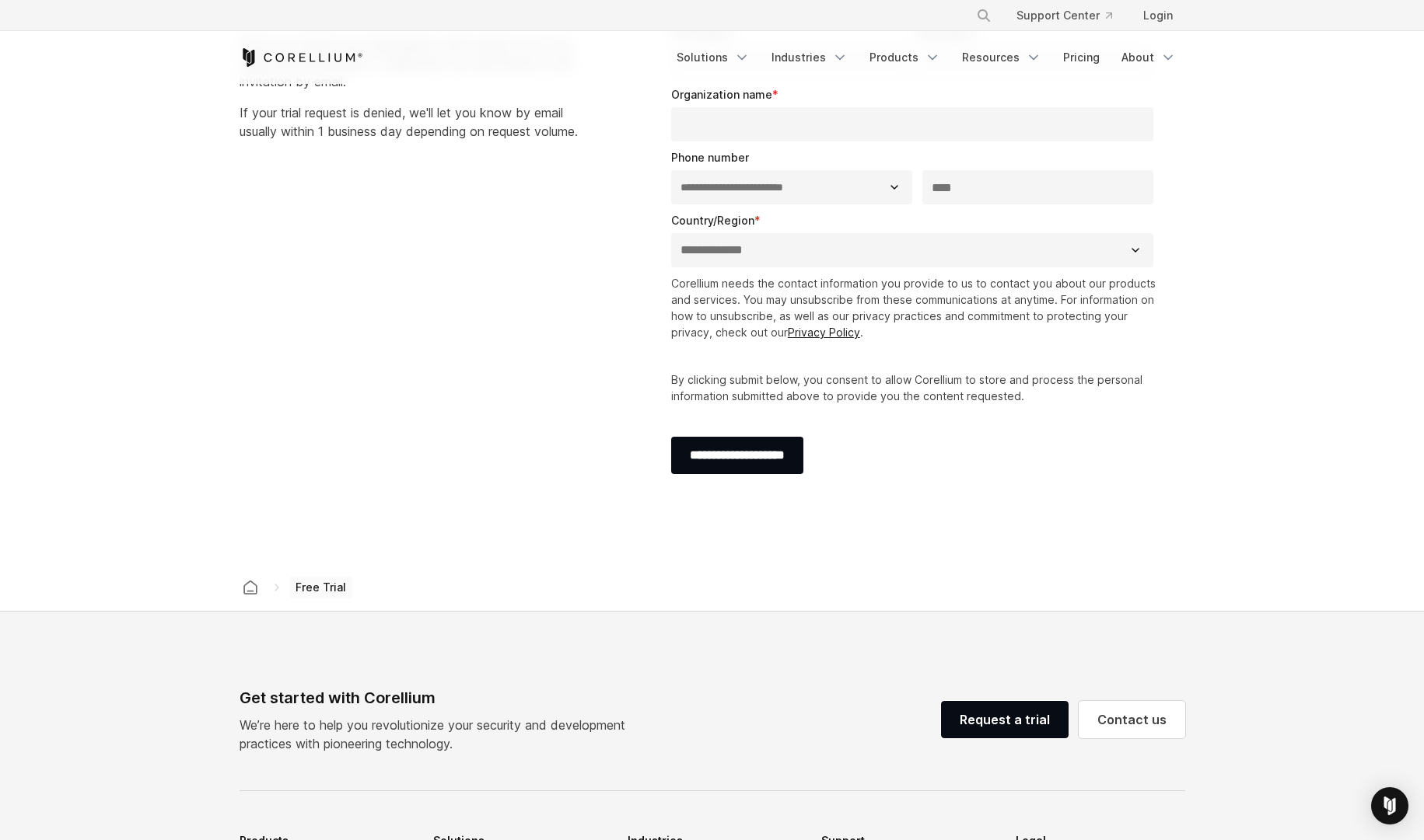
scroll to position [237, 0]
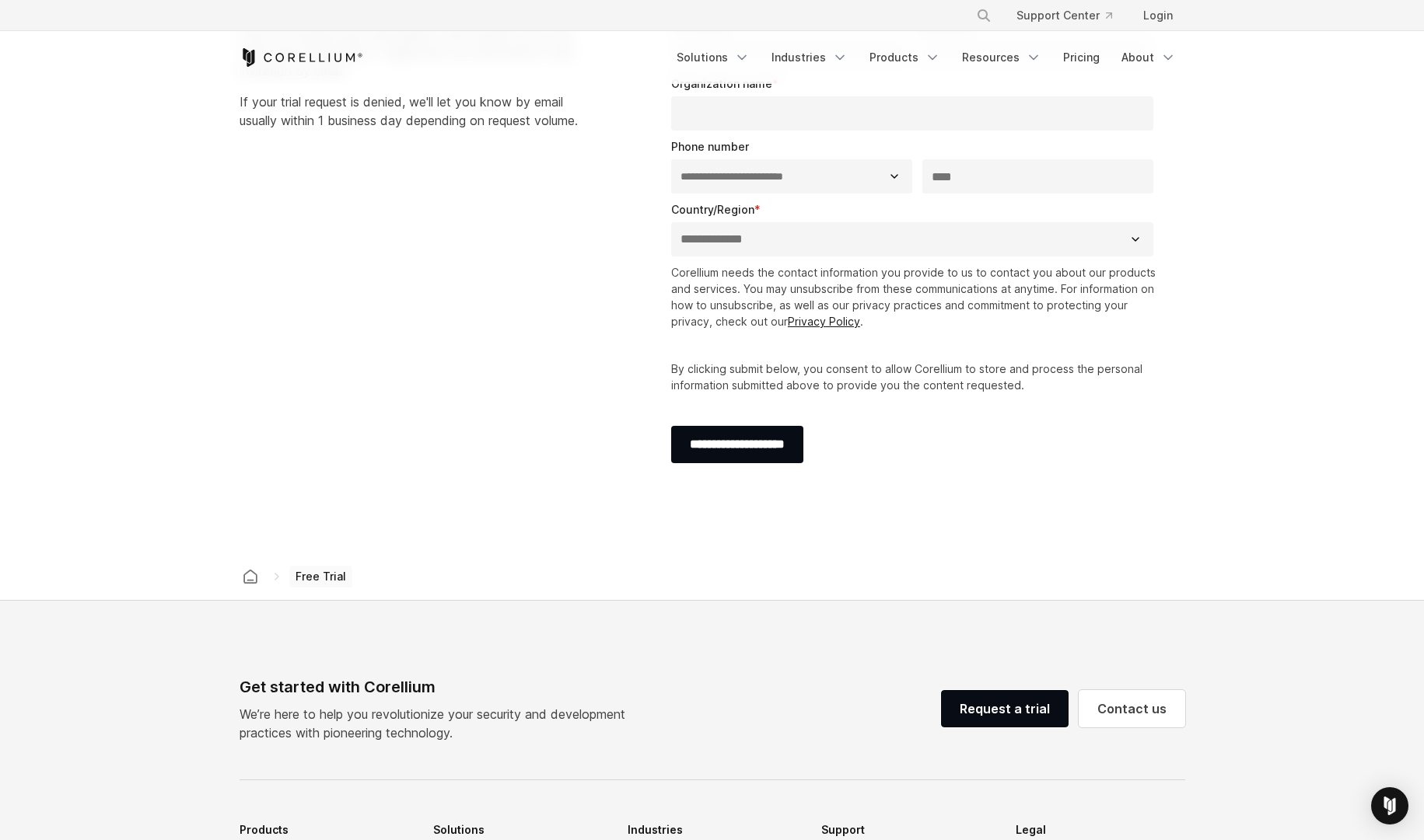
click at [319, 574] on span "Free Trial" at bounding box center [320, 576] width 63 height 22
click at [277, 581] on icon at bounding box center [277, 577] width 13 height 13
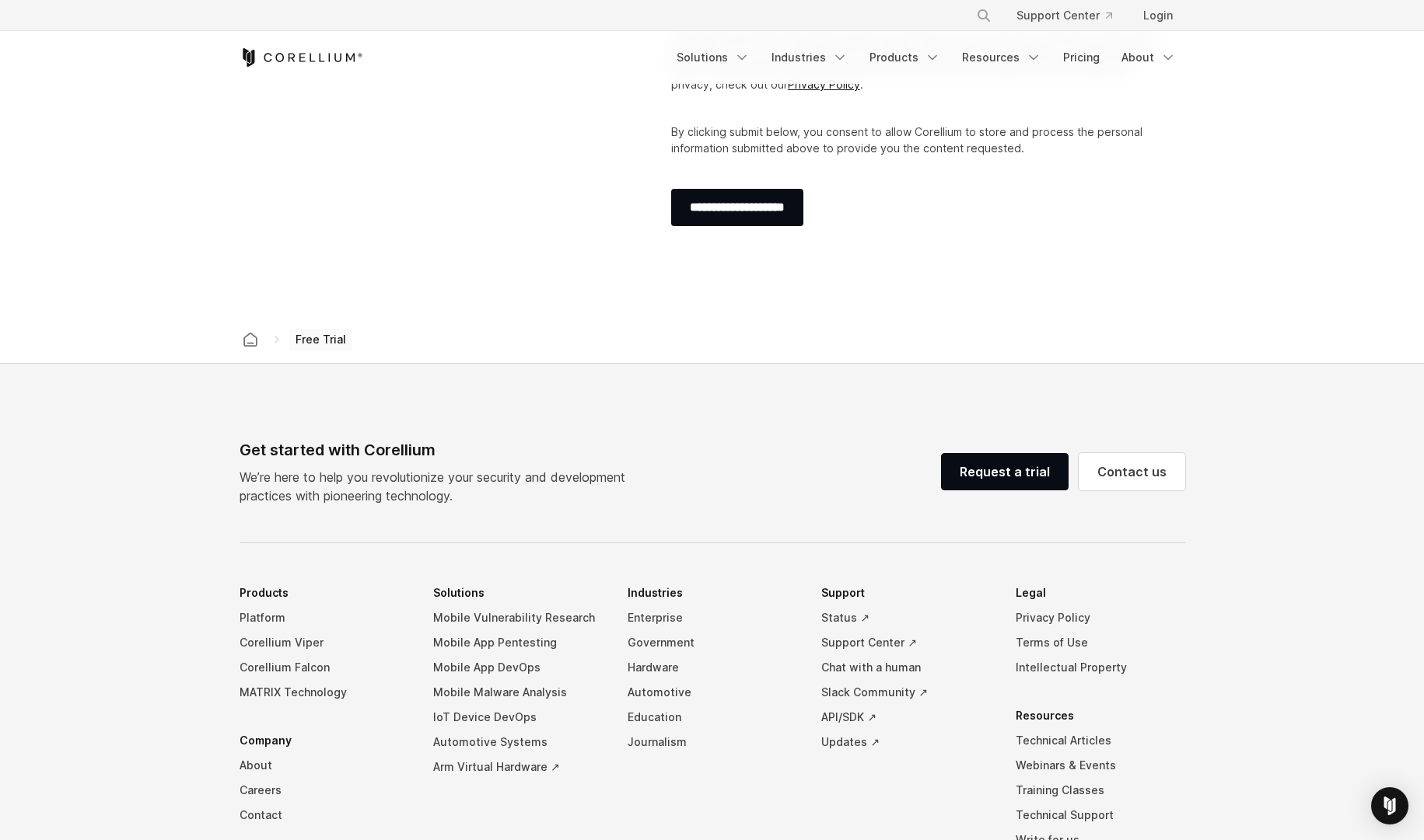
scroll to position [0, 0]
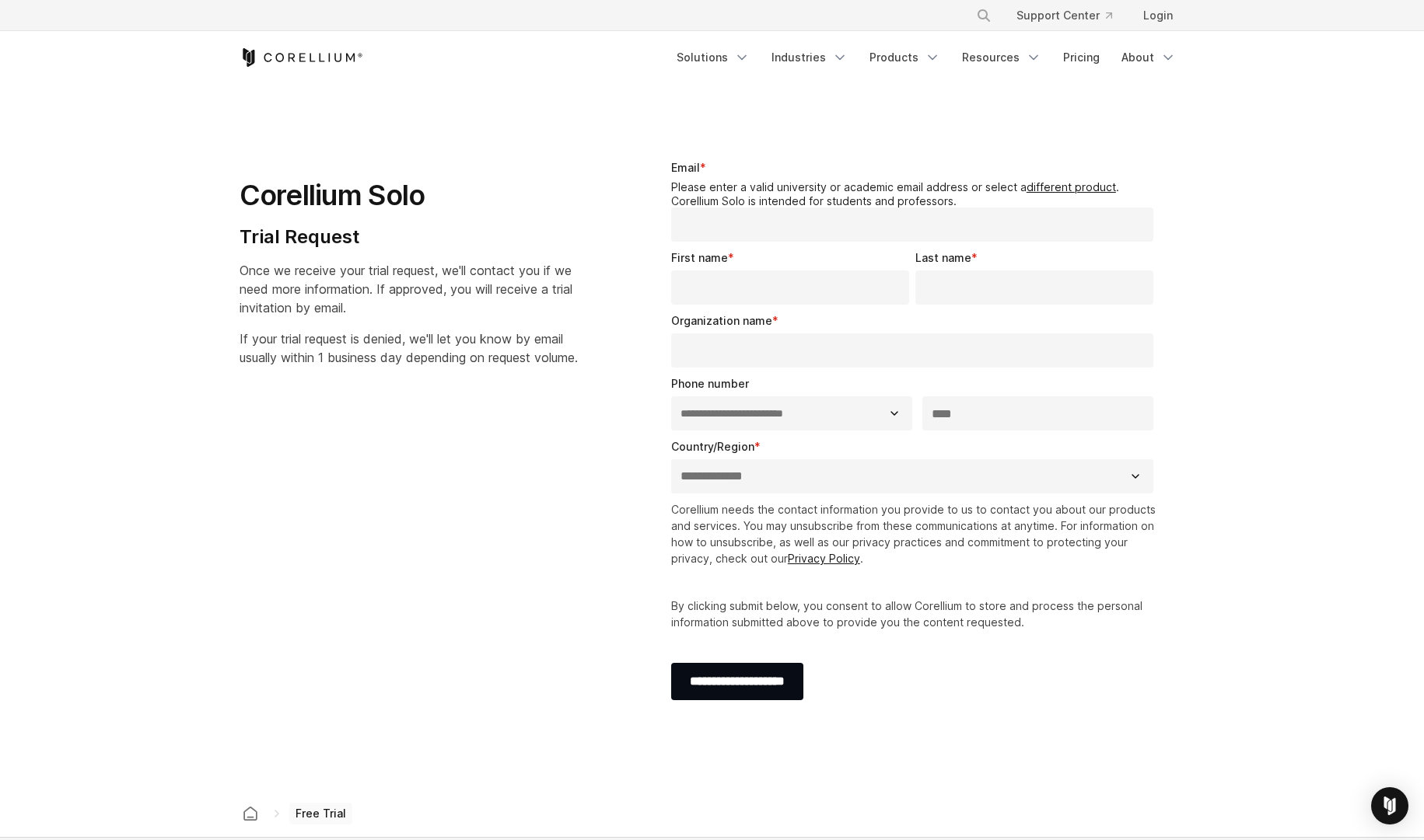
click at [904, 477] on select "**********" at bounding box center [913, 477] width 483 height 34
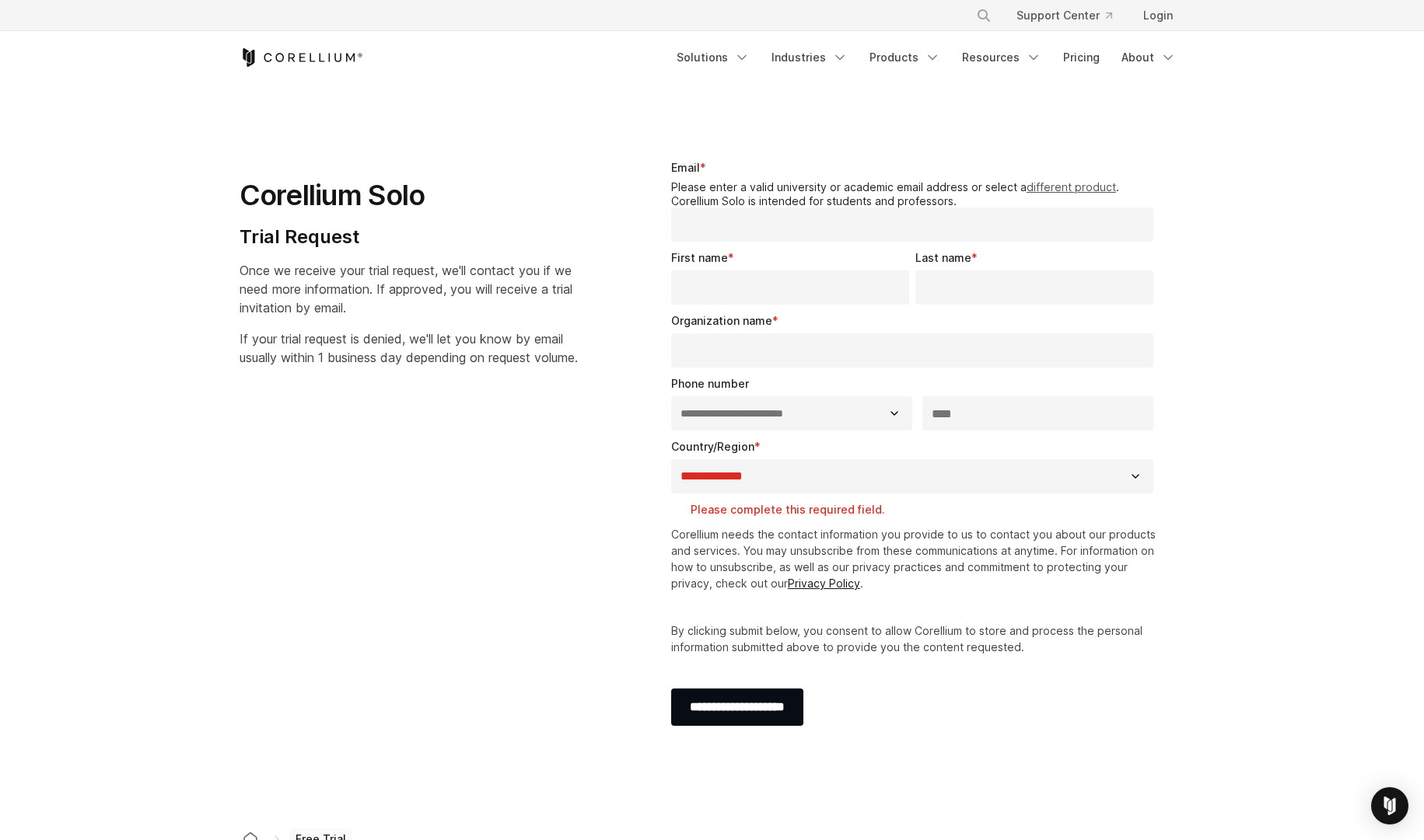
click at [1081, 190] on link "different product" at bounding box center [1071, 187] width 89 height 13
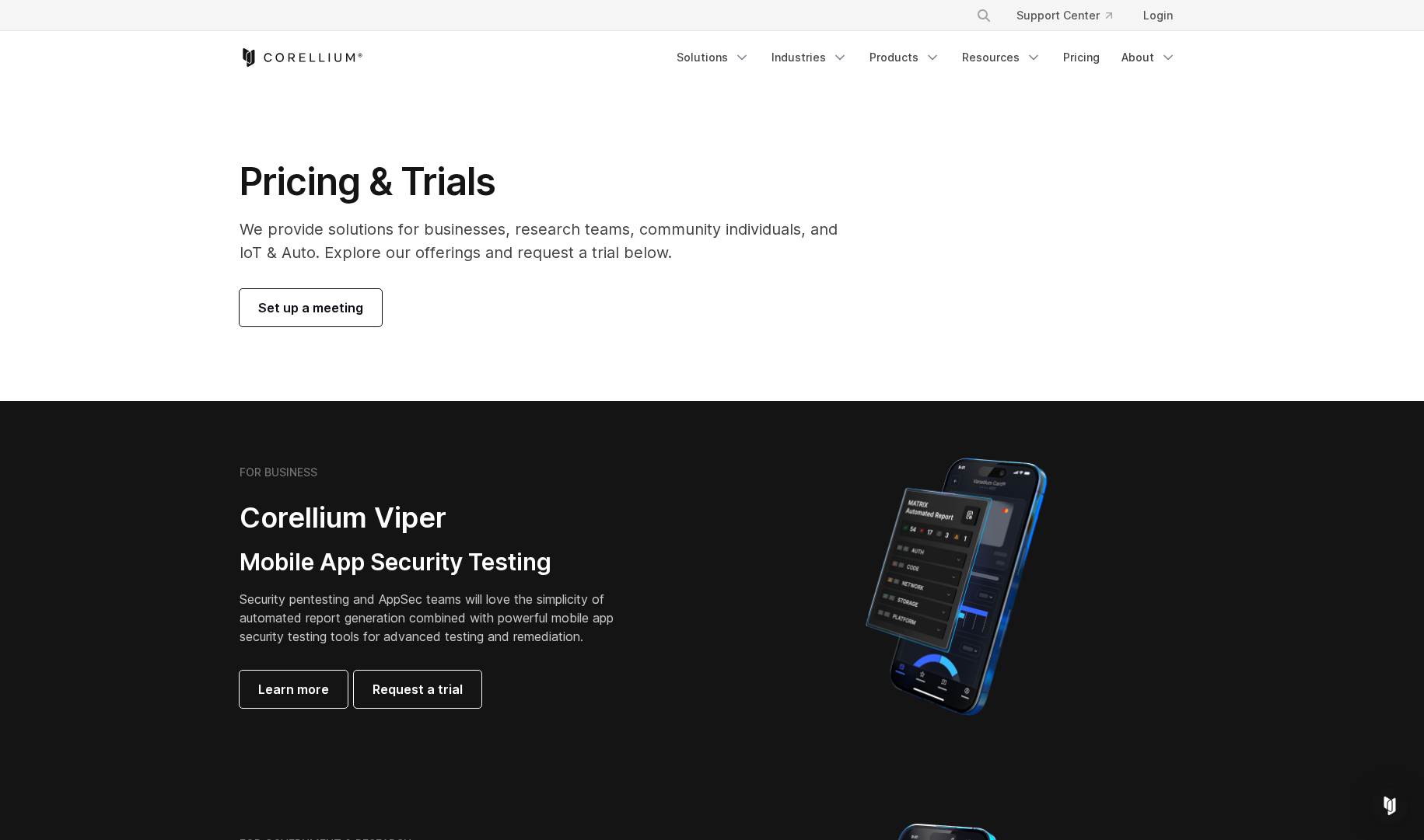
click at [540, 266] on div "Pricing & Trials We provide solutions for businesses, research teams, community…" at bounding box center [549, 242] width 651 height 168
click at [313, 53] on icon "Corellium Home" at bounding box center [301, 57] width 124 height 18
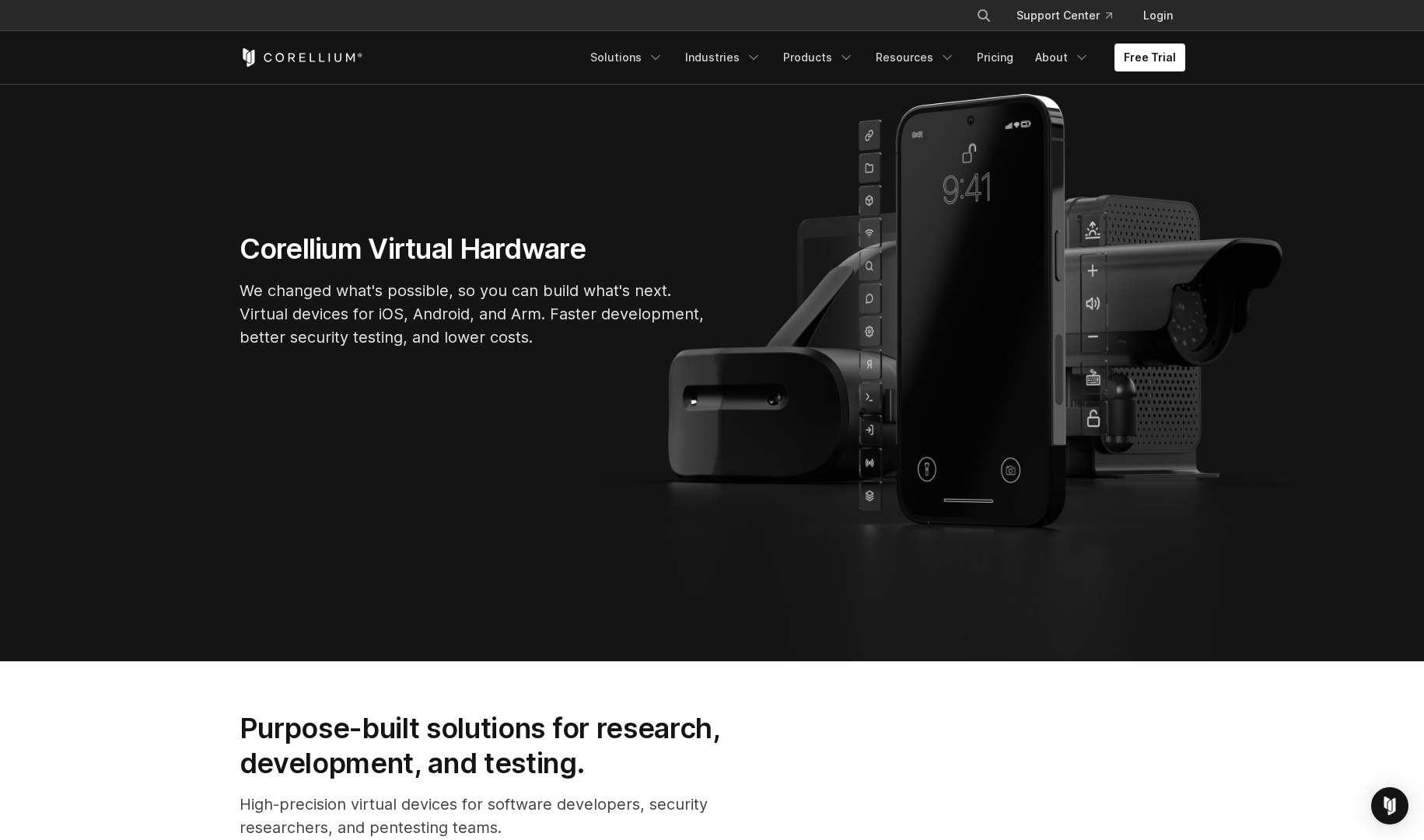
scroll to position [210, 0]
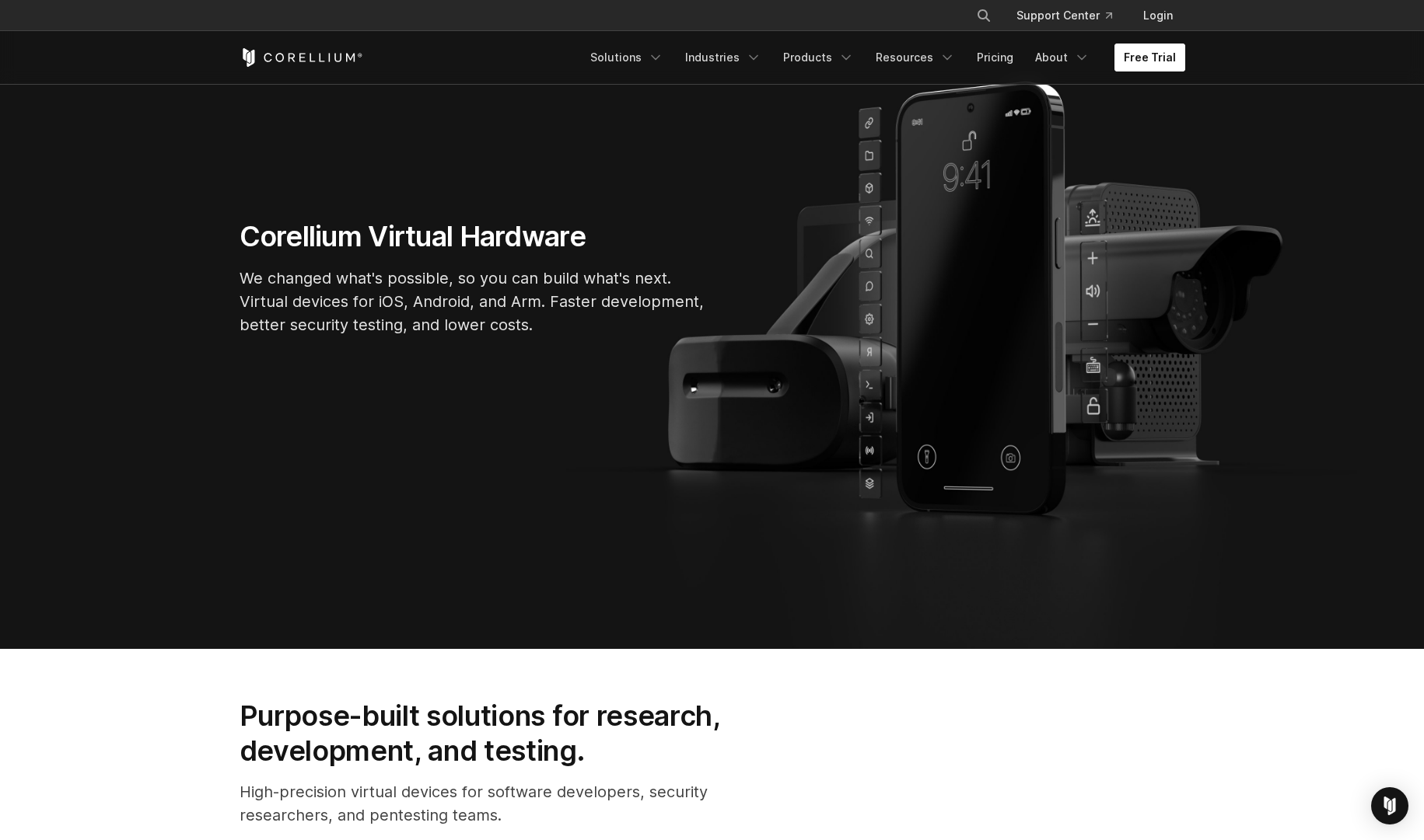
click at [1150, 68] on link "Free Trial" at bounding box center [1149, 57] width 71 height 28
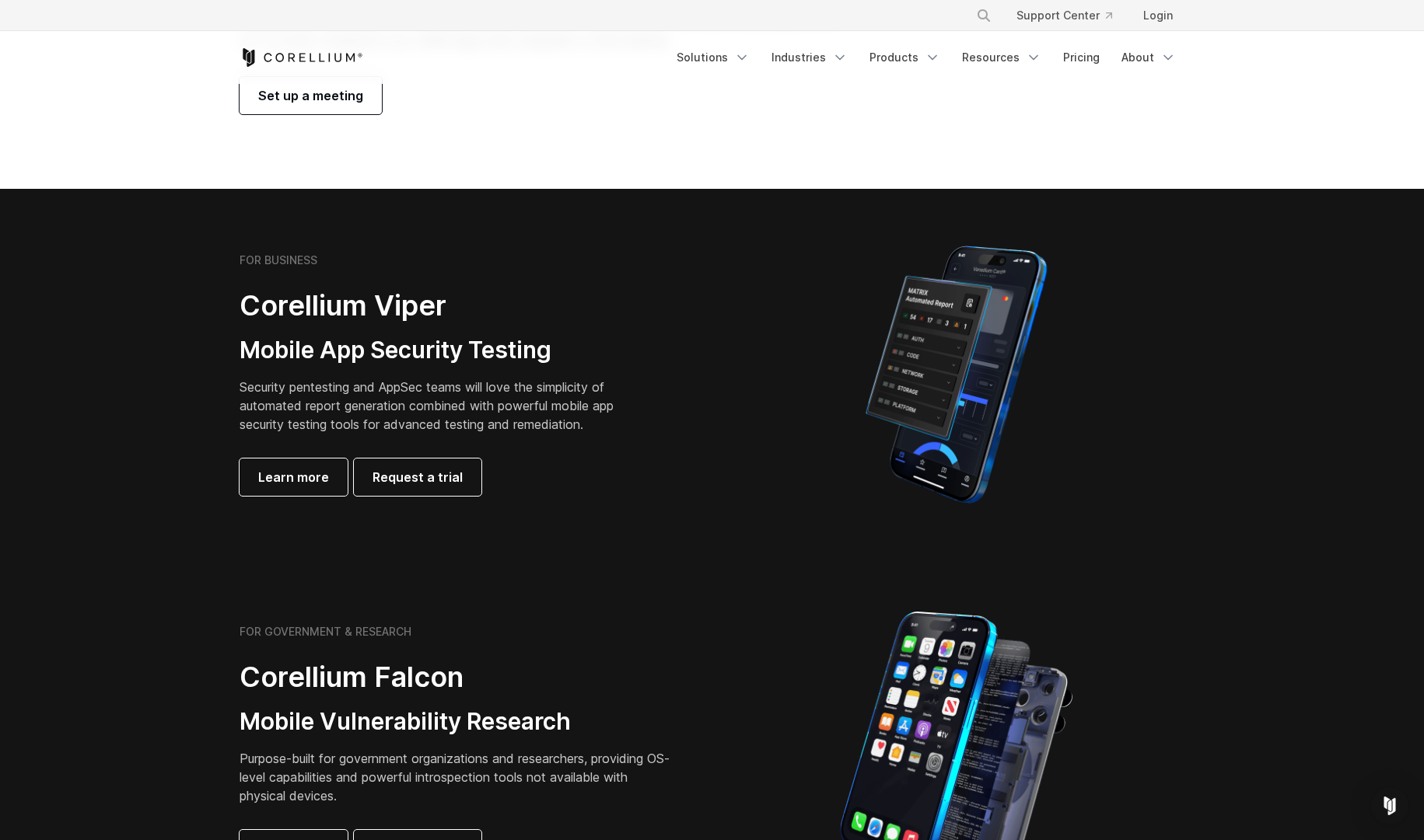
scroll to position [217, 0]
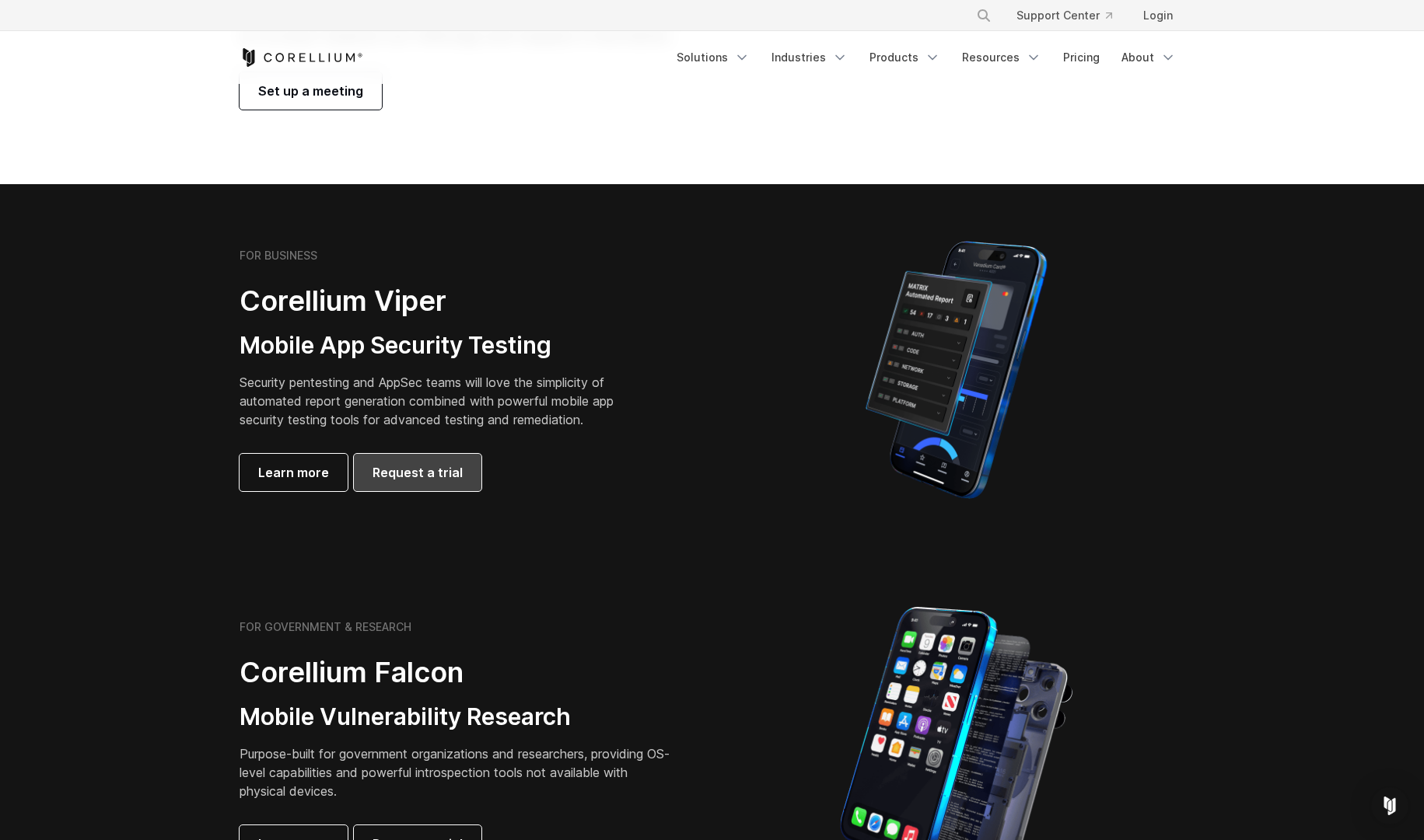
click at [426, 485] on link "Request a trial" at bounding box center [417, 473] width 128 height 38
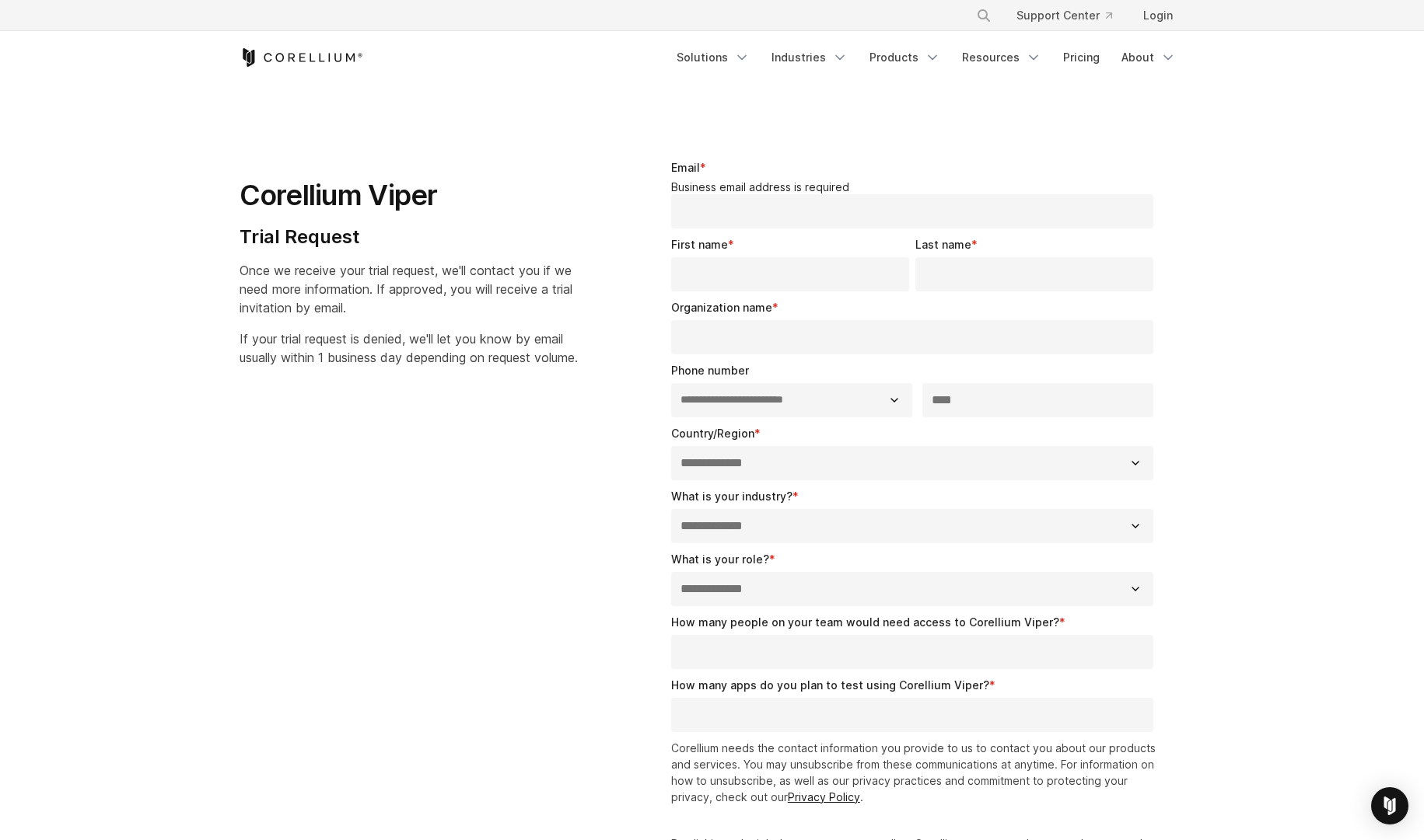
select select "**"
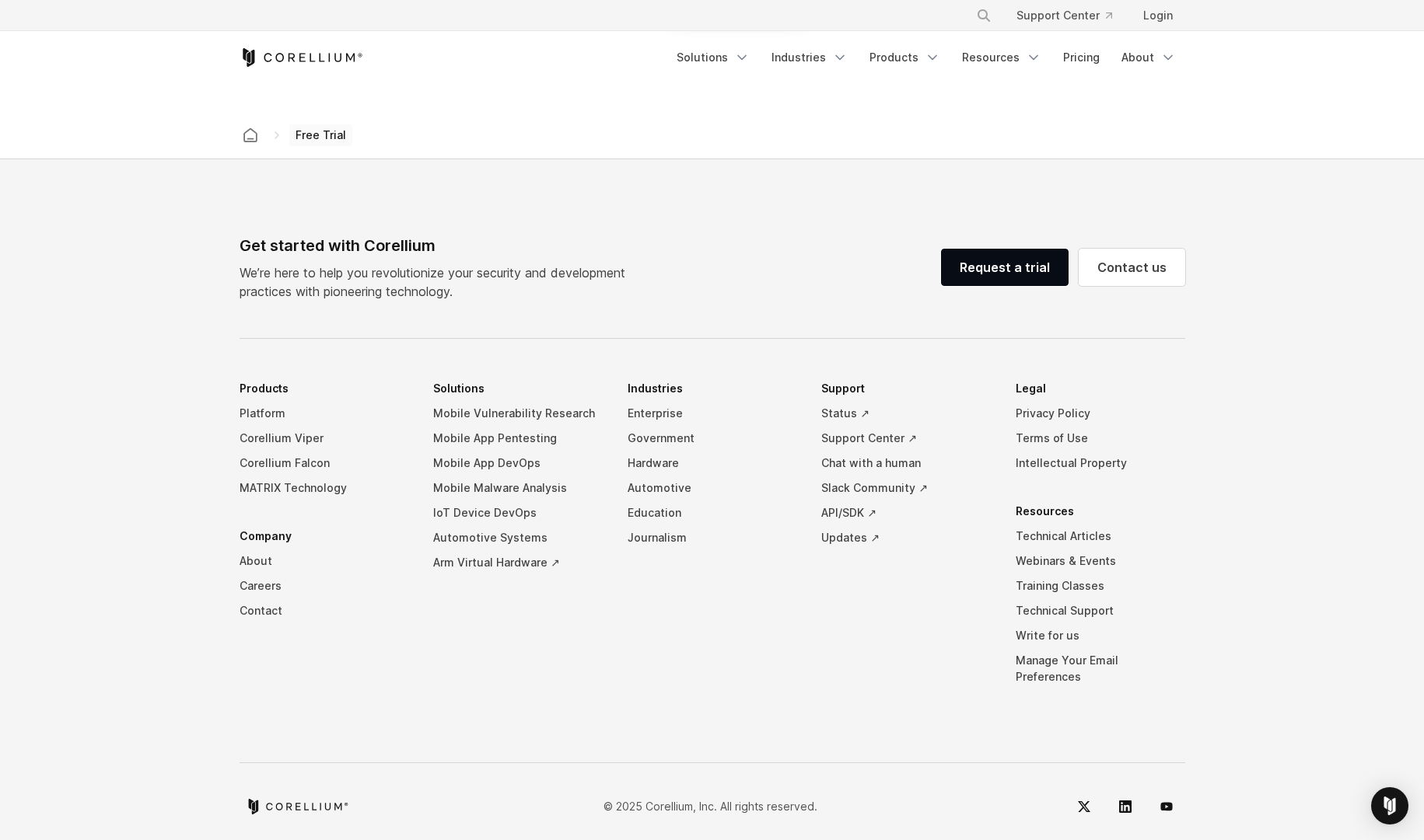
scroll to position [915, 0]
click at [844, 412] on link "Status ↗" at bounding box center [905, 415] width 169 height 25
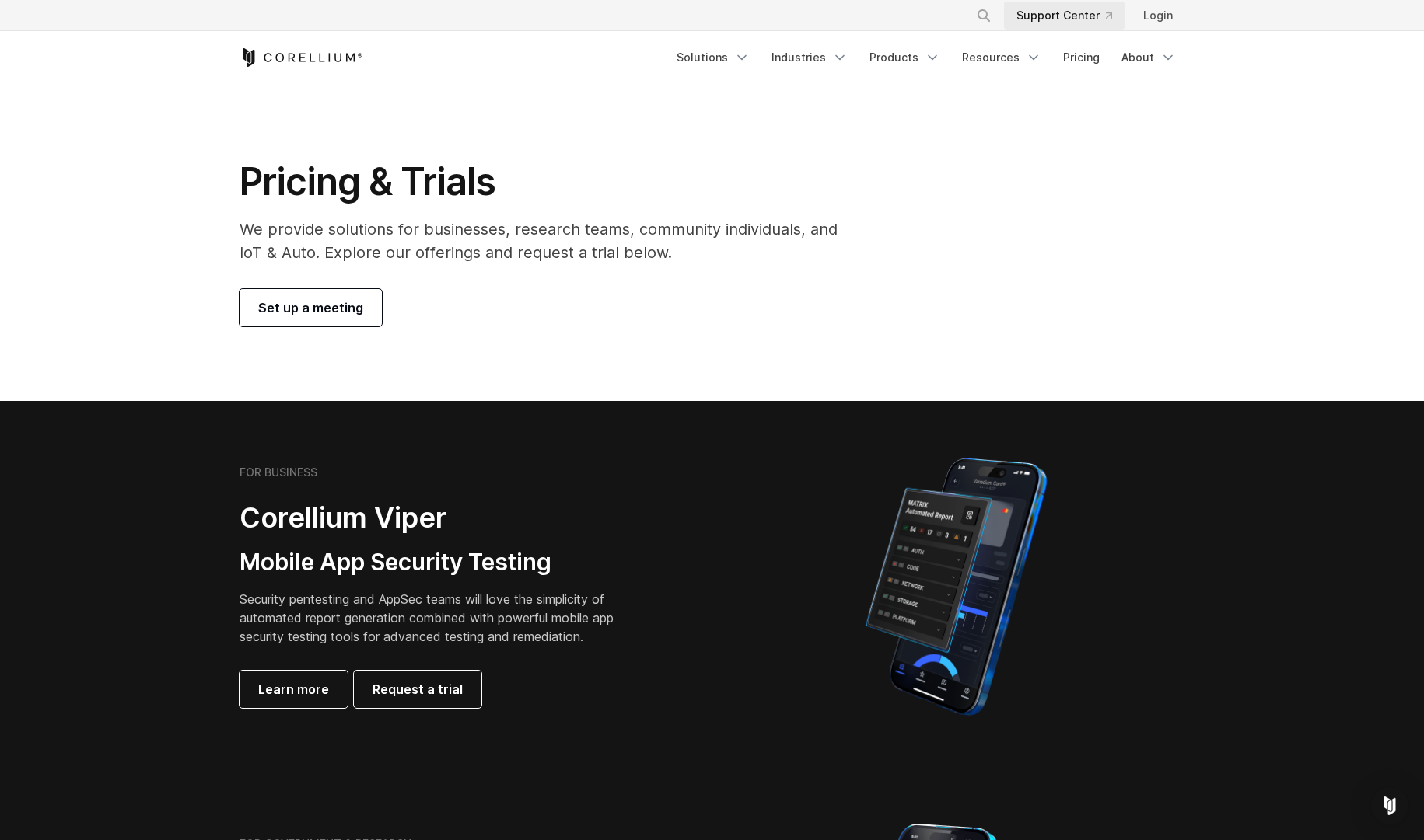
click at [1102, 16] on link "Support Center" at bounding box center [1064, 15] width 120 height 28
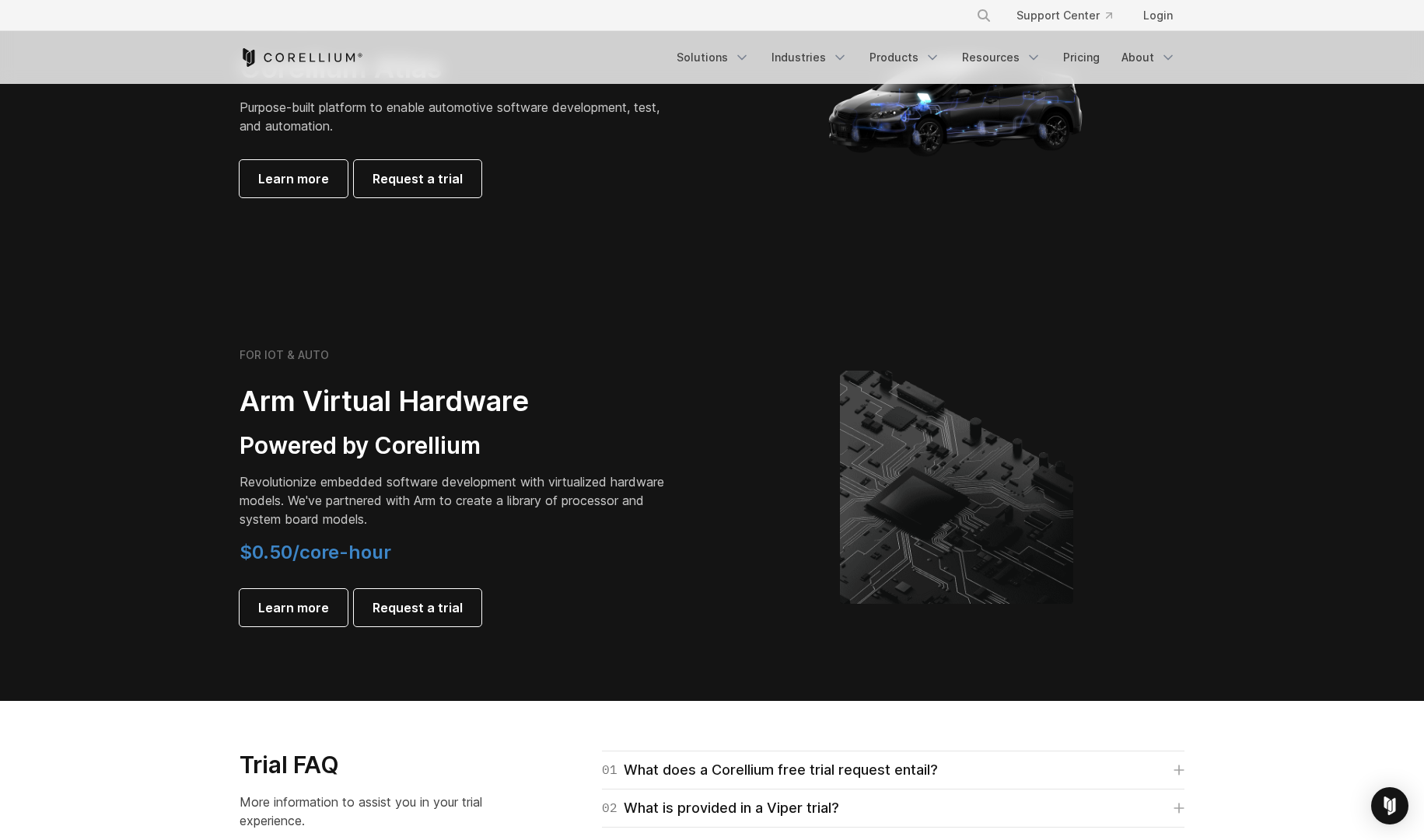
scroll to position [1609, 0]
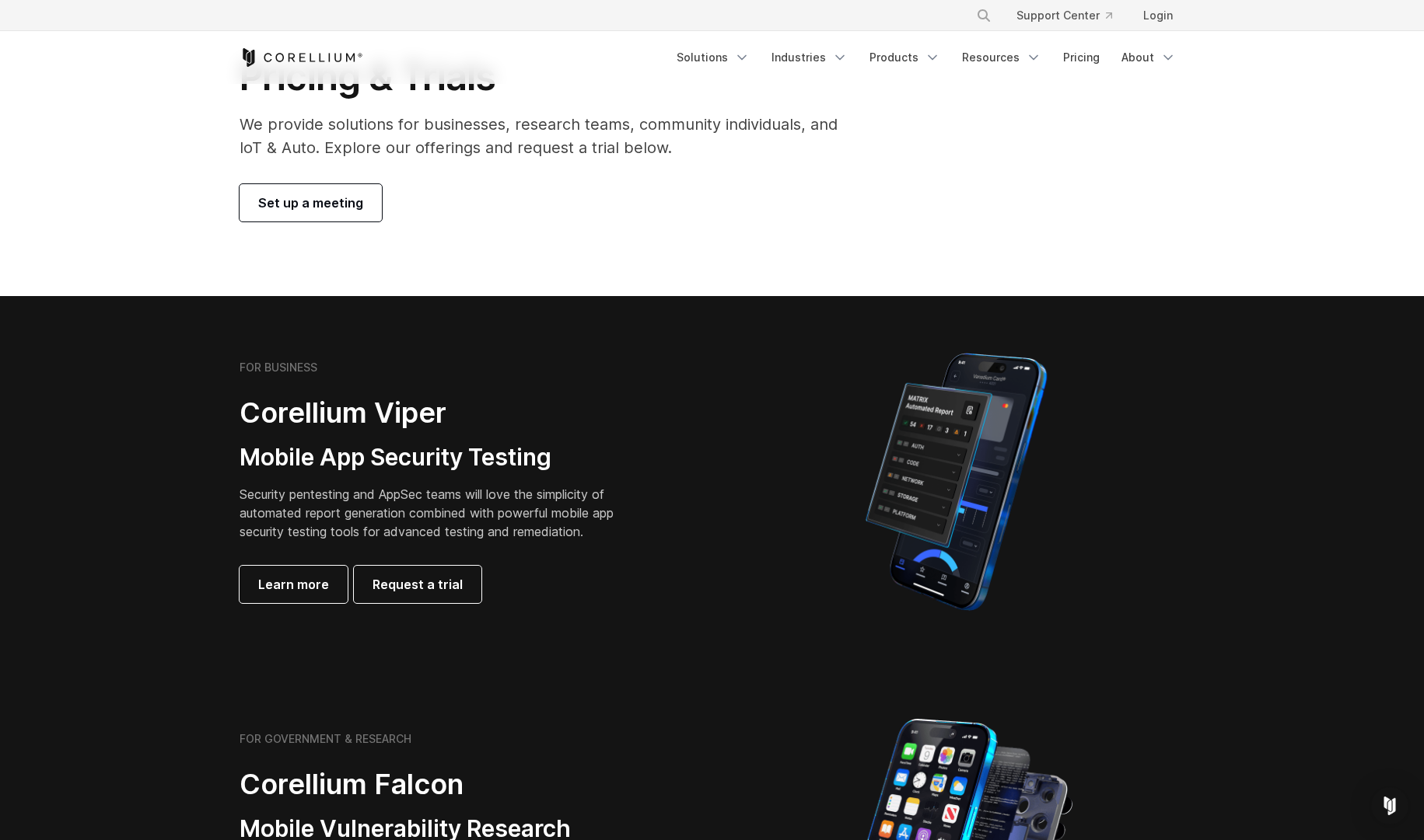
scroll to position [102, 0]
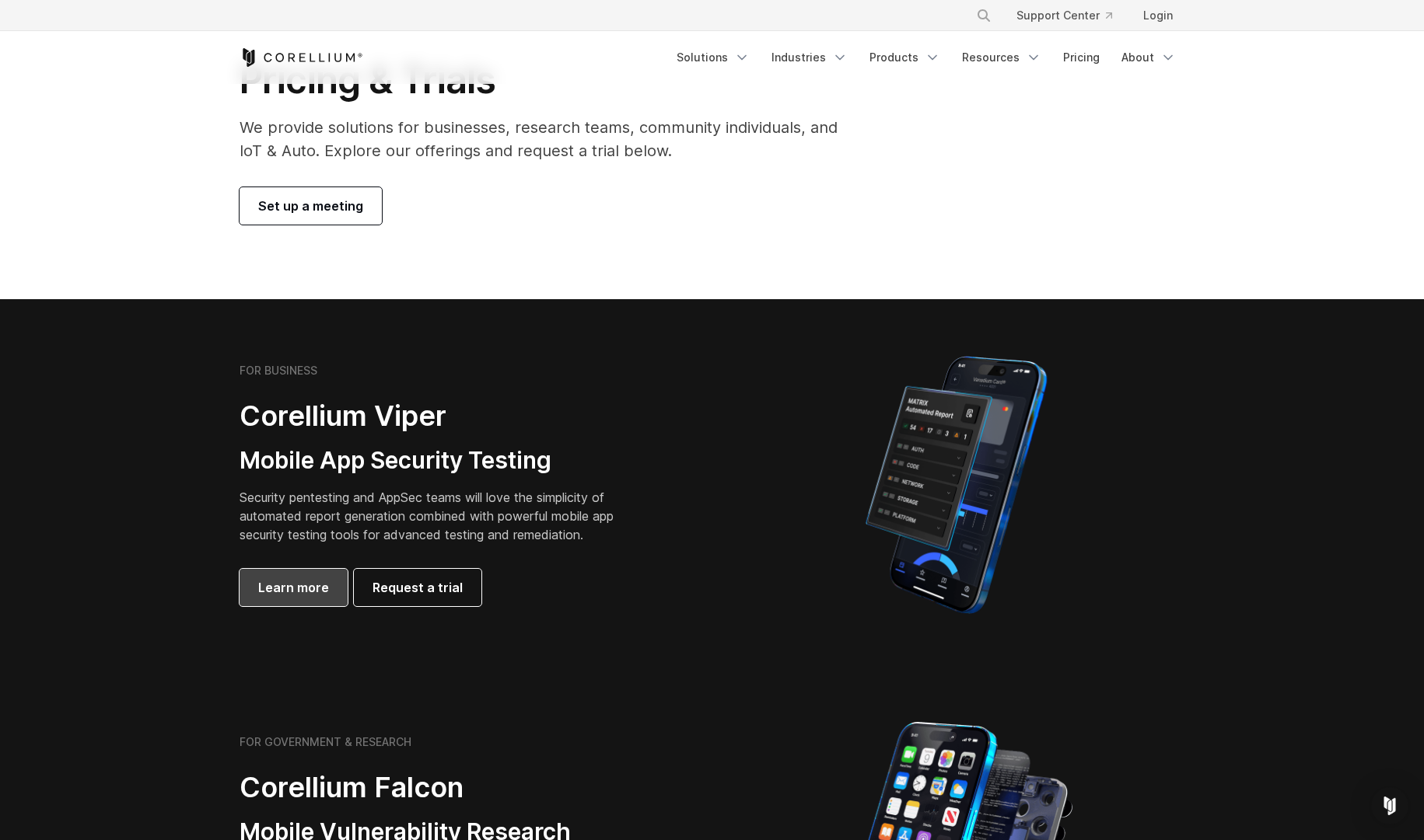
click at [308, 590] on span "Learn more" at bounding box center [294, 587] width 71 height 18
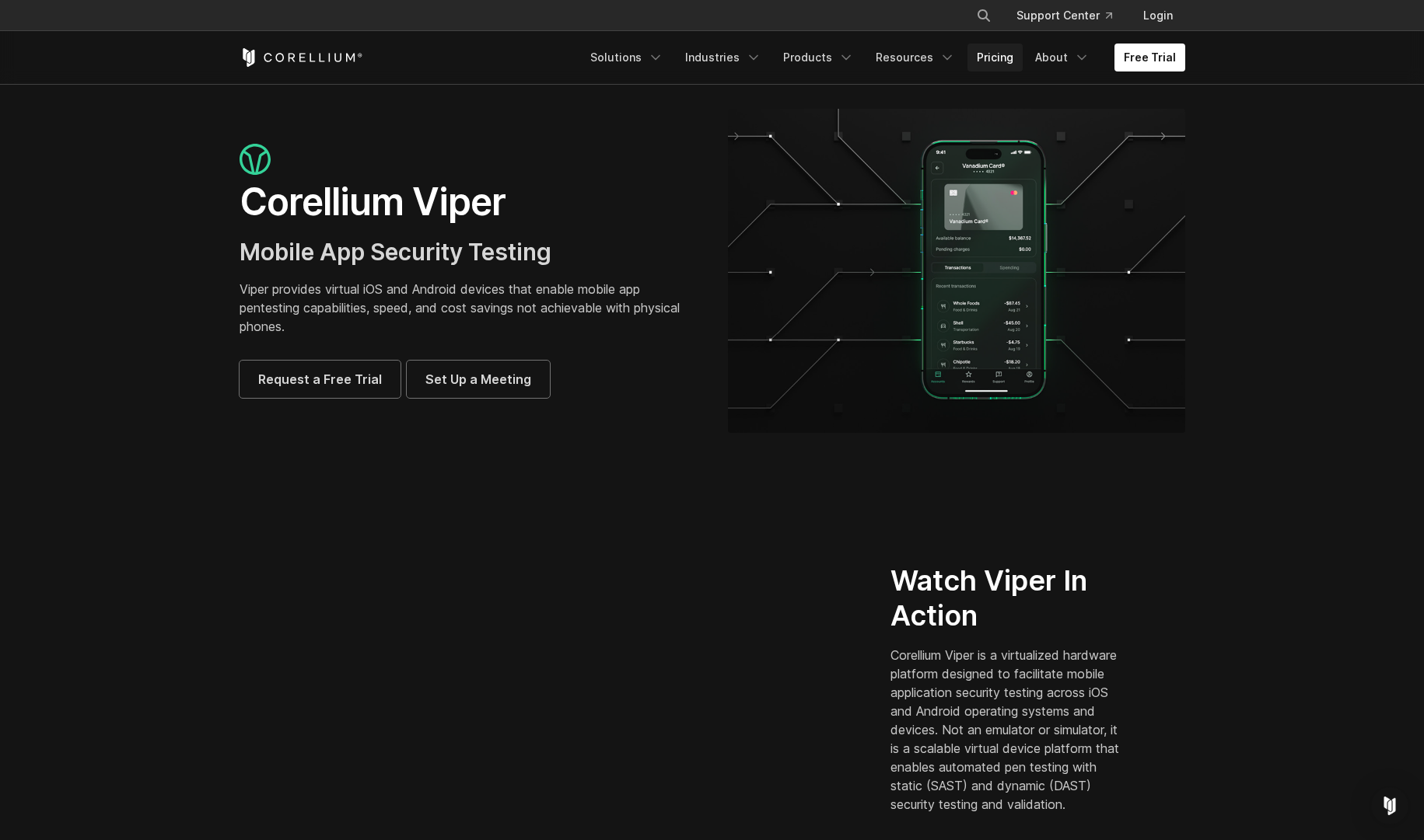
click at [998, 55] on link "Pricing" at bounding box center [995, 57] width 55 height 28
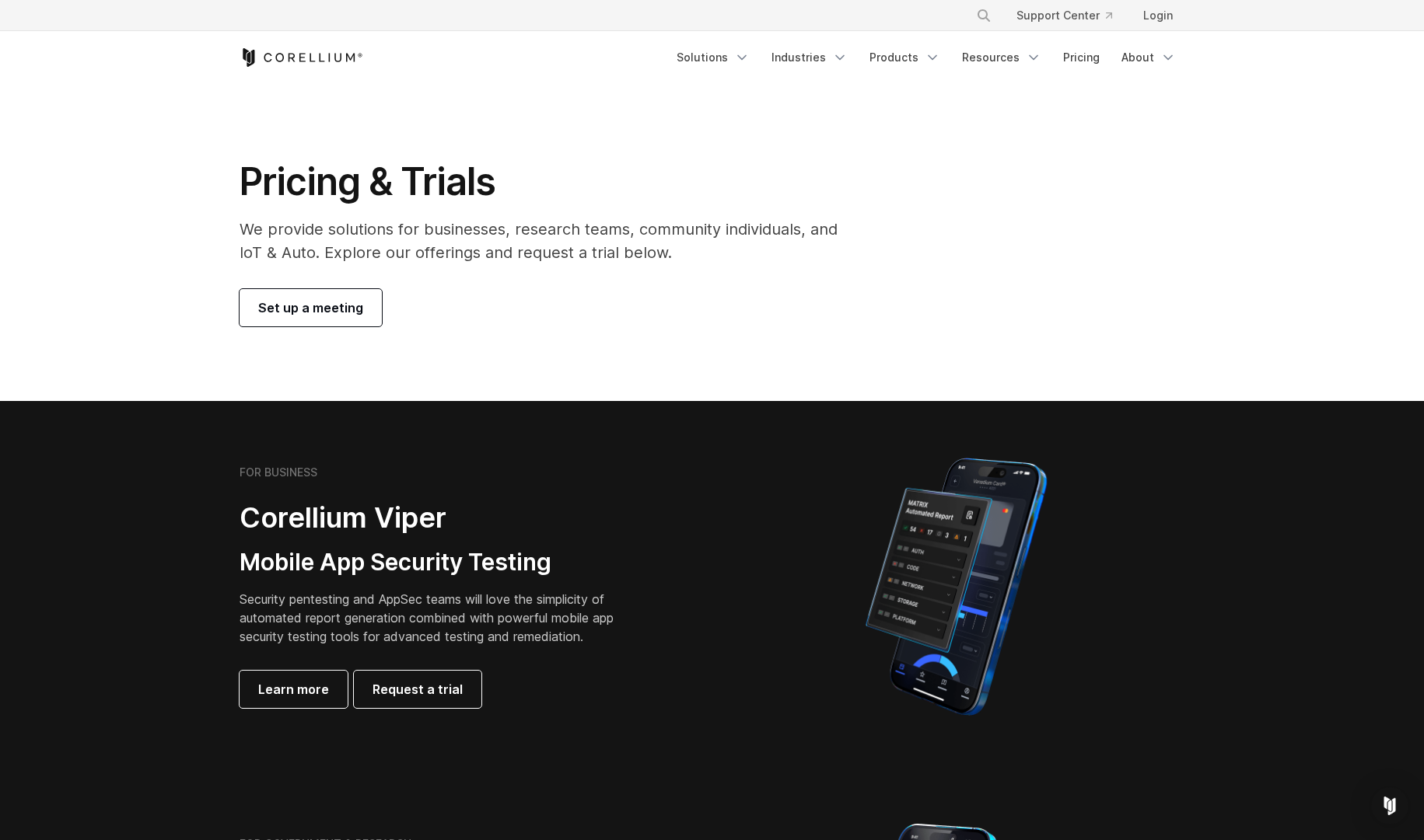
click at [840, 521] on img at bounding box center [956, 586] width 234 height 272
click at [454, 544] on div "FOR BUSINESS Corellium Viper Mobile App Security Testing Security pentesting an…" at bounding box center [457, 586] width 436 height 242
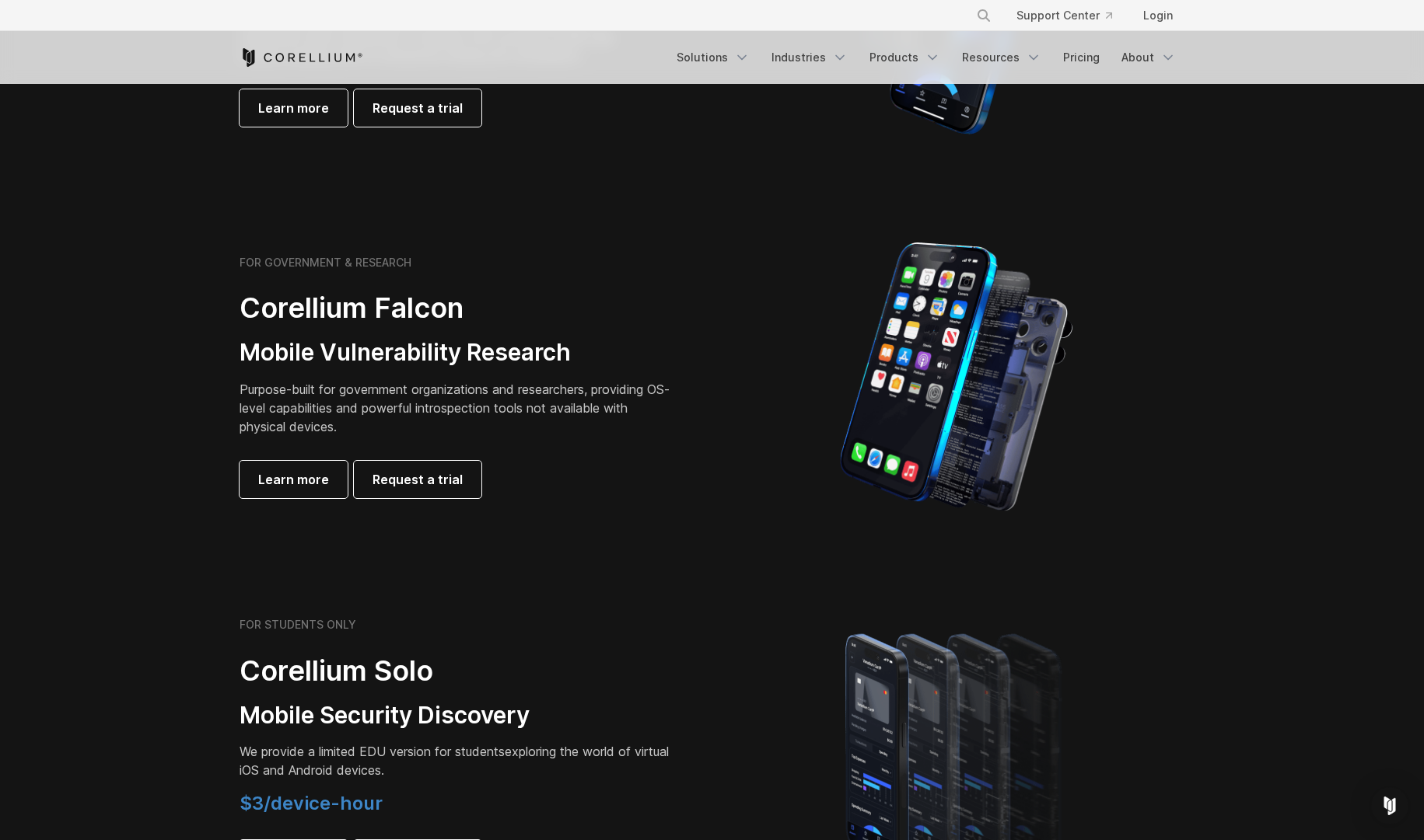
scroll to position [583, 0]
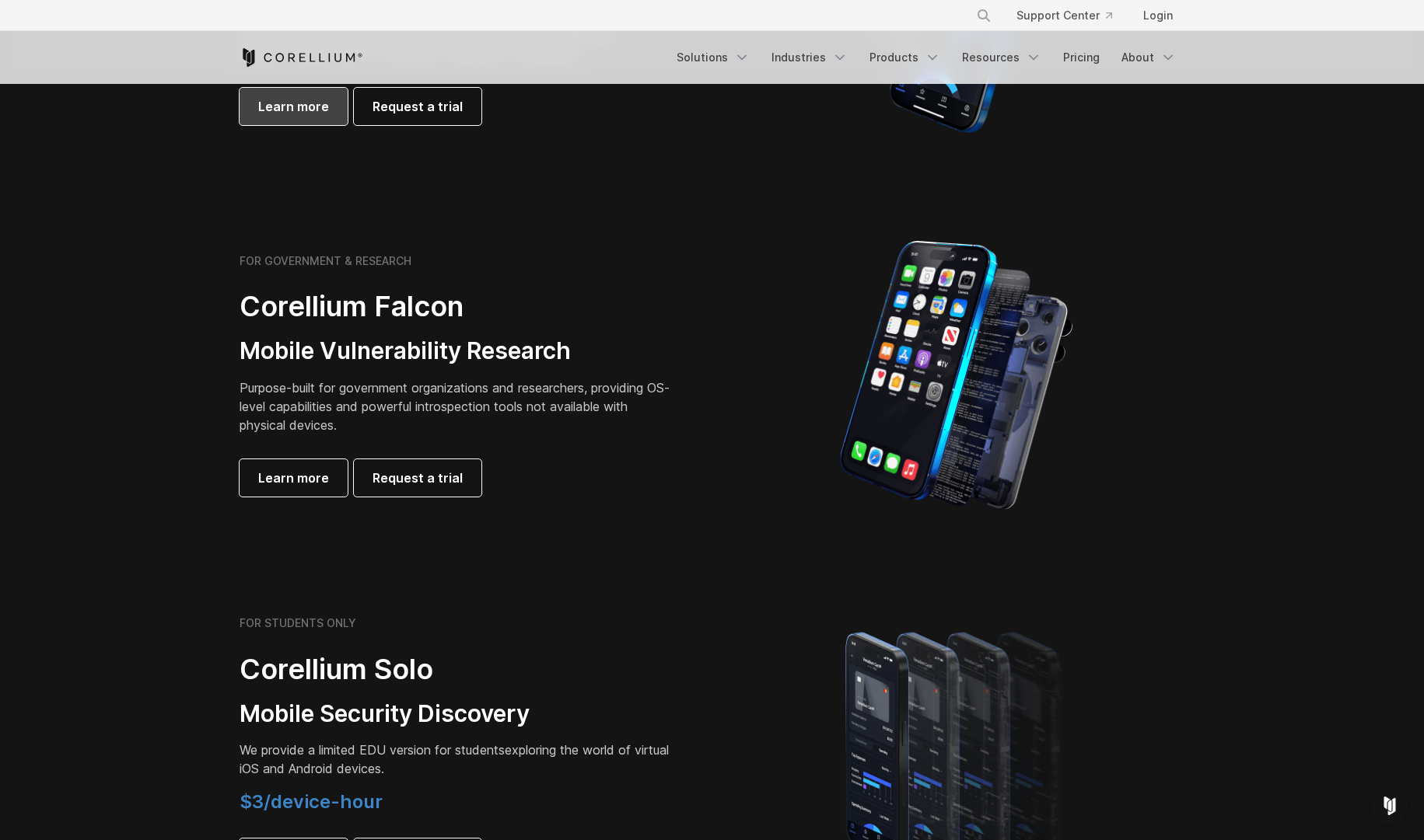
click at [307, 120] on link "Learn more" at bounding box center [293, 106] width 108 height 38
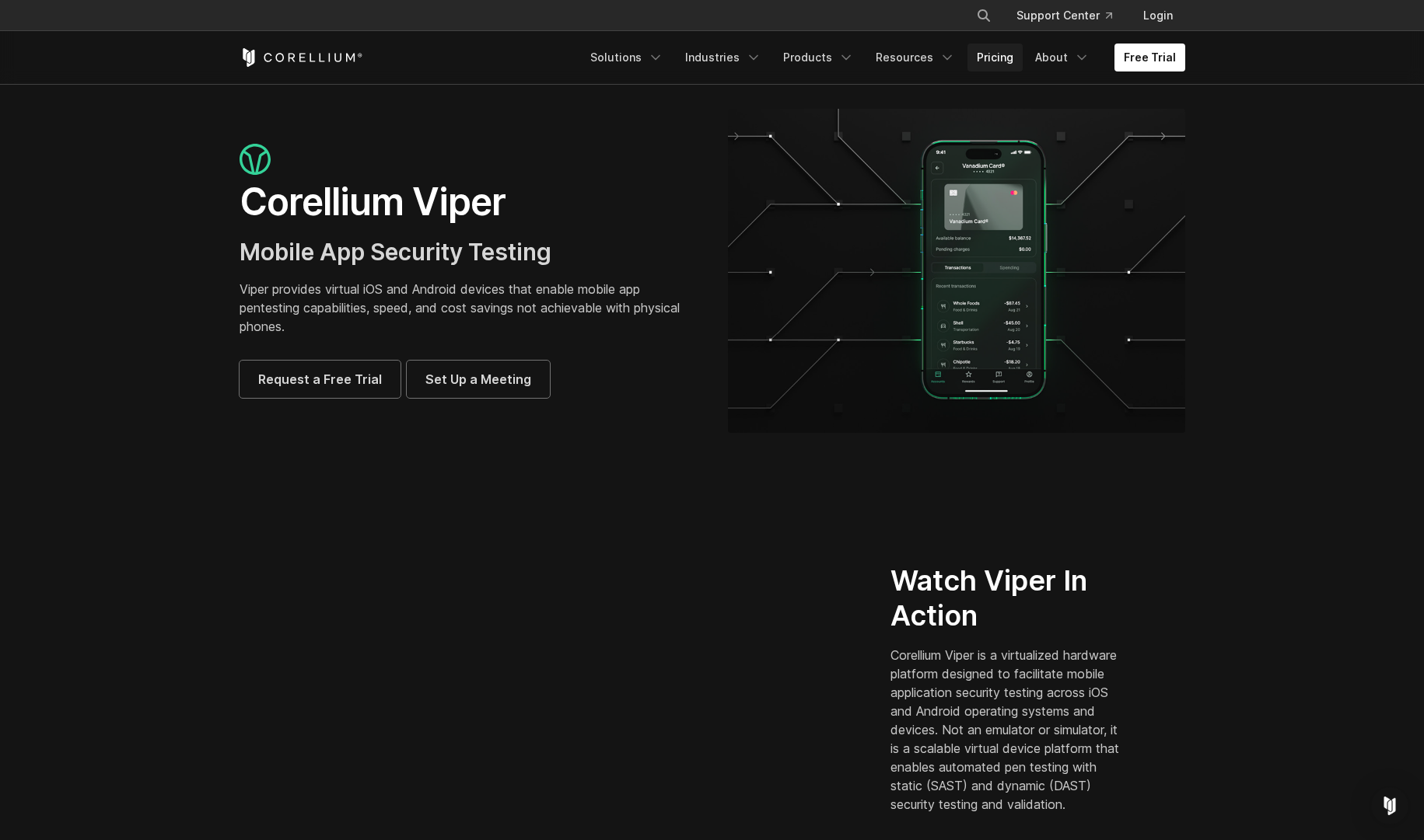
click at [1004, 55] on link "Pricing" at bounding box center [995, 57] width 55 height 28
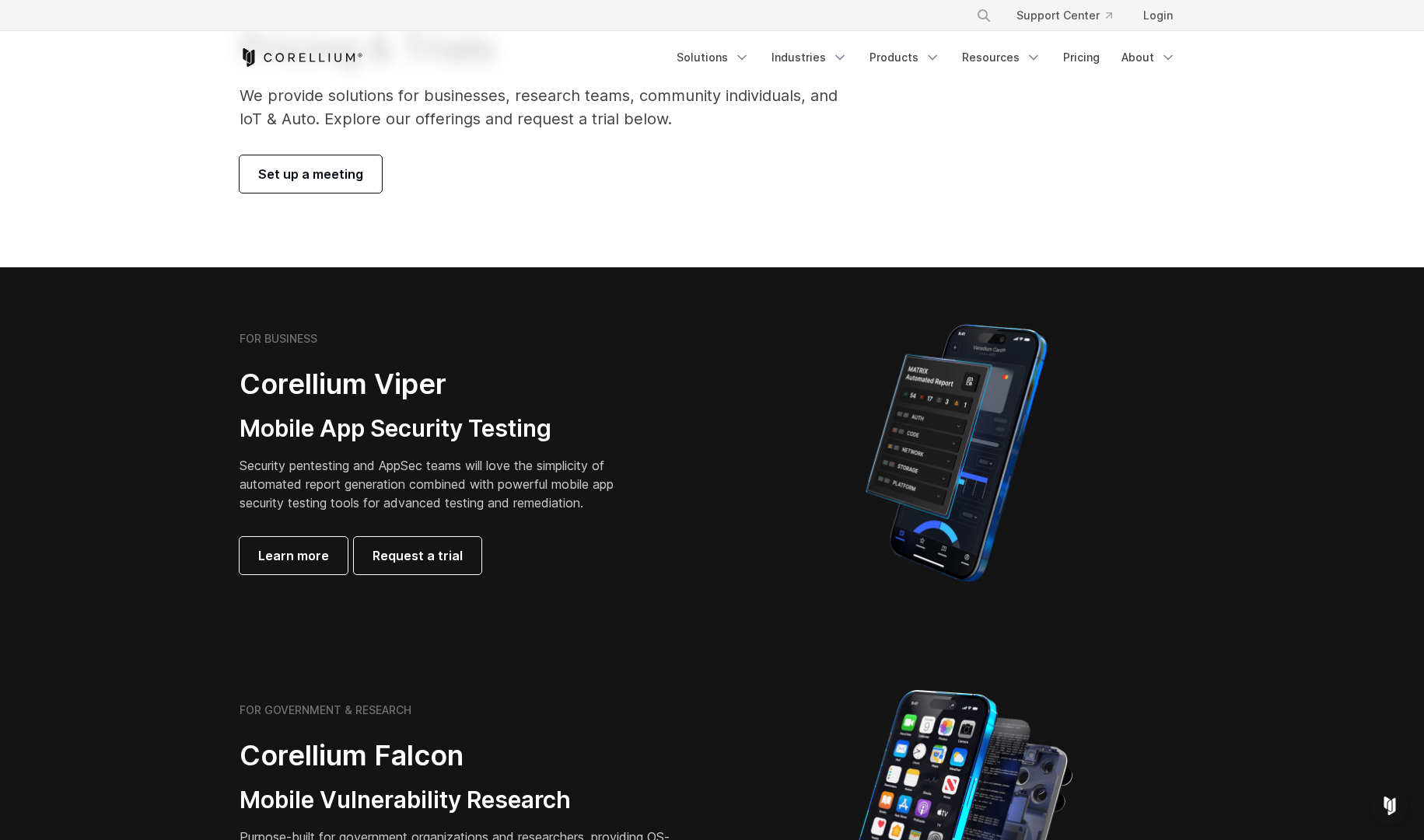
scroll to position [132, 0]
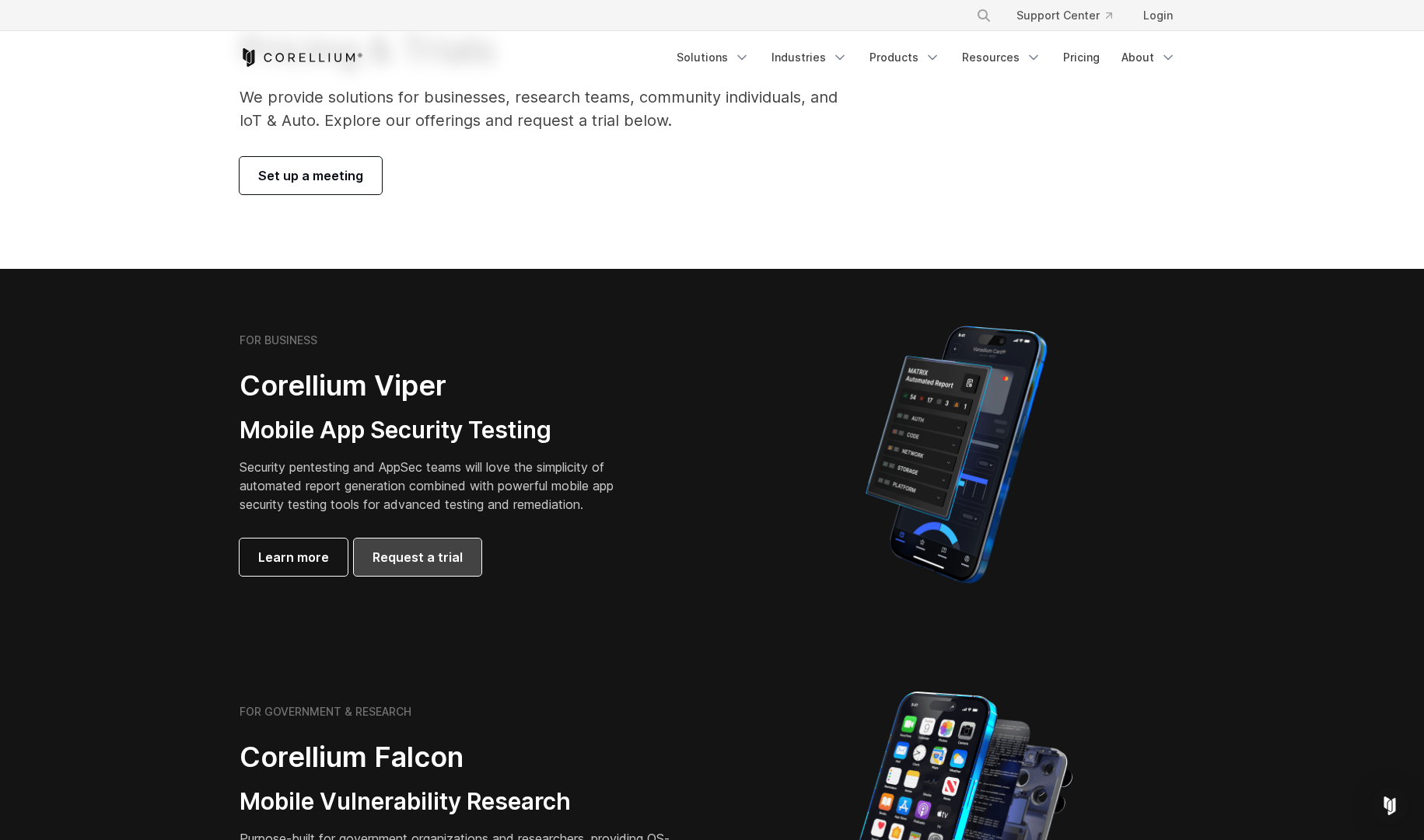
click at [445, 544] on link "Request a trial" at bounding box center [417, 557] width 128 height 38
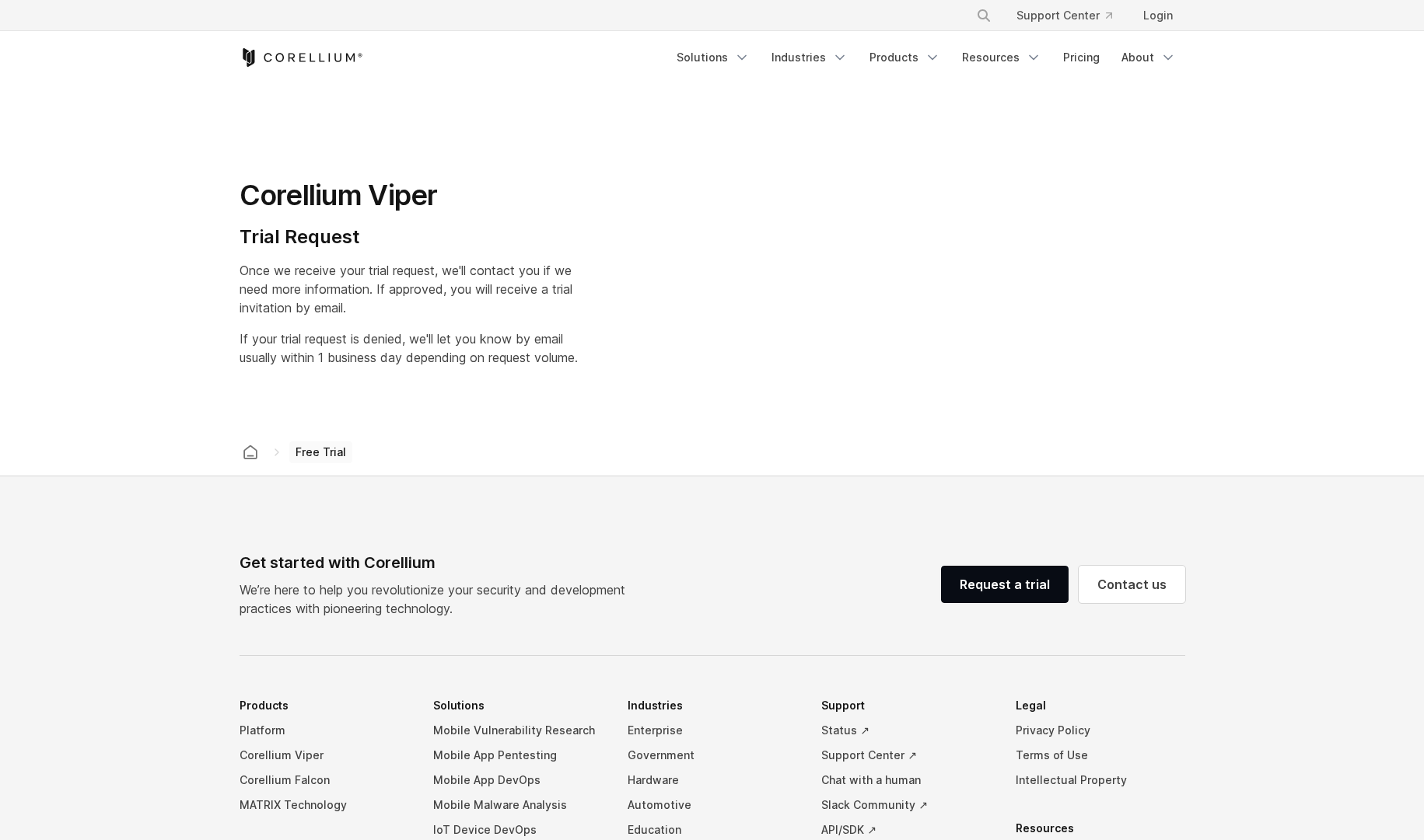
select select "**"
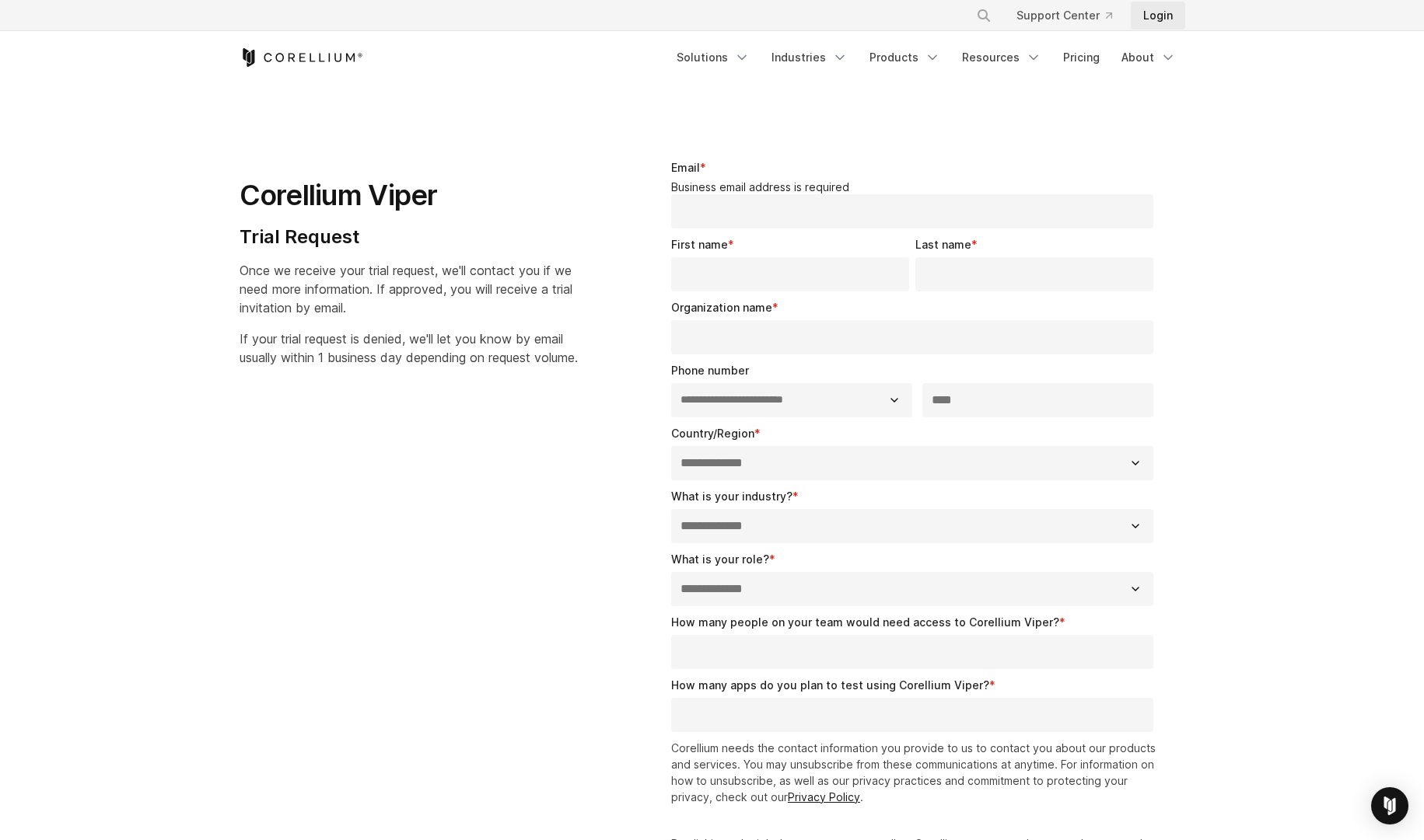
click at [1145, 16] on link "Login" at bounding box center [1158, 15] width 55 height 28
